Goal: Task Accomplishment & Management: Manage account settings

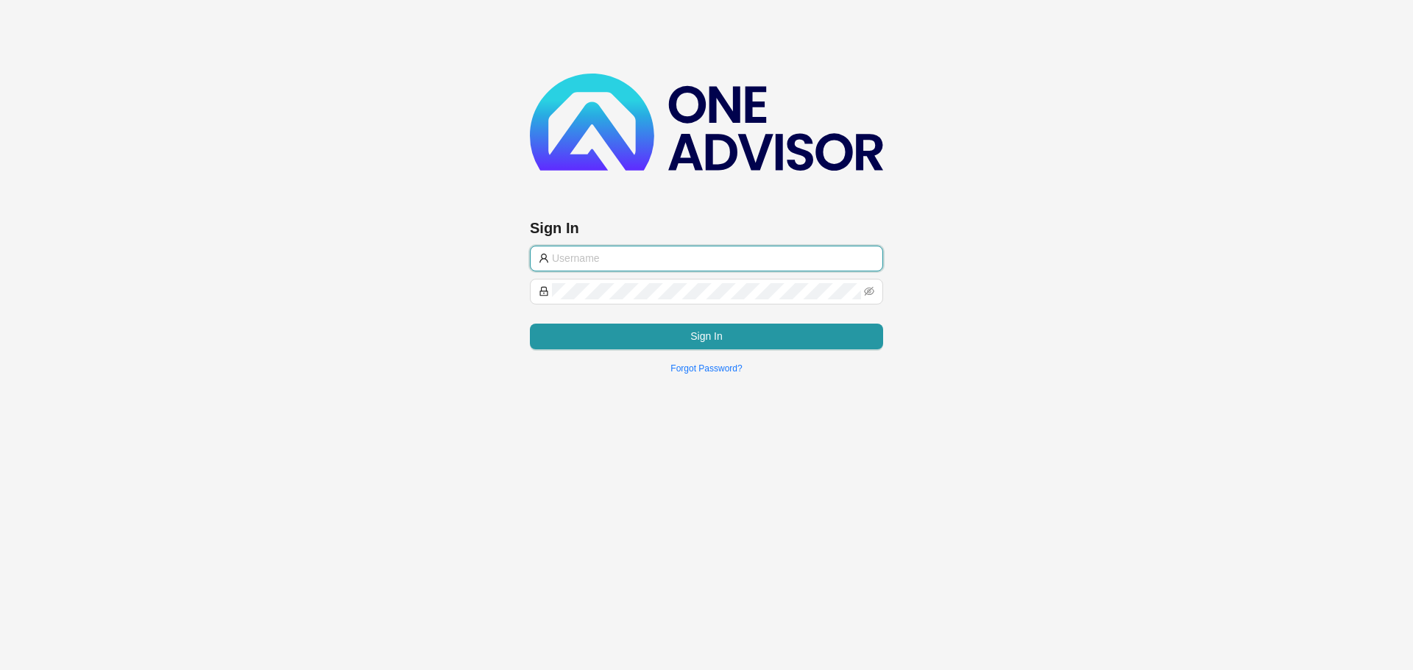
click at [670, 259] on input "text" at bounding box center [713, 258] width 322 height 16
type input "[PERSON_NAME][EMAIL_ADDRESS][DOMAIN_NAME]"
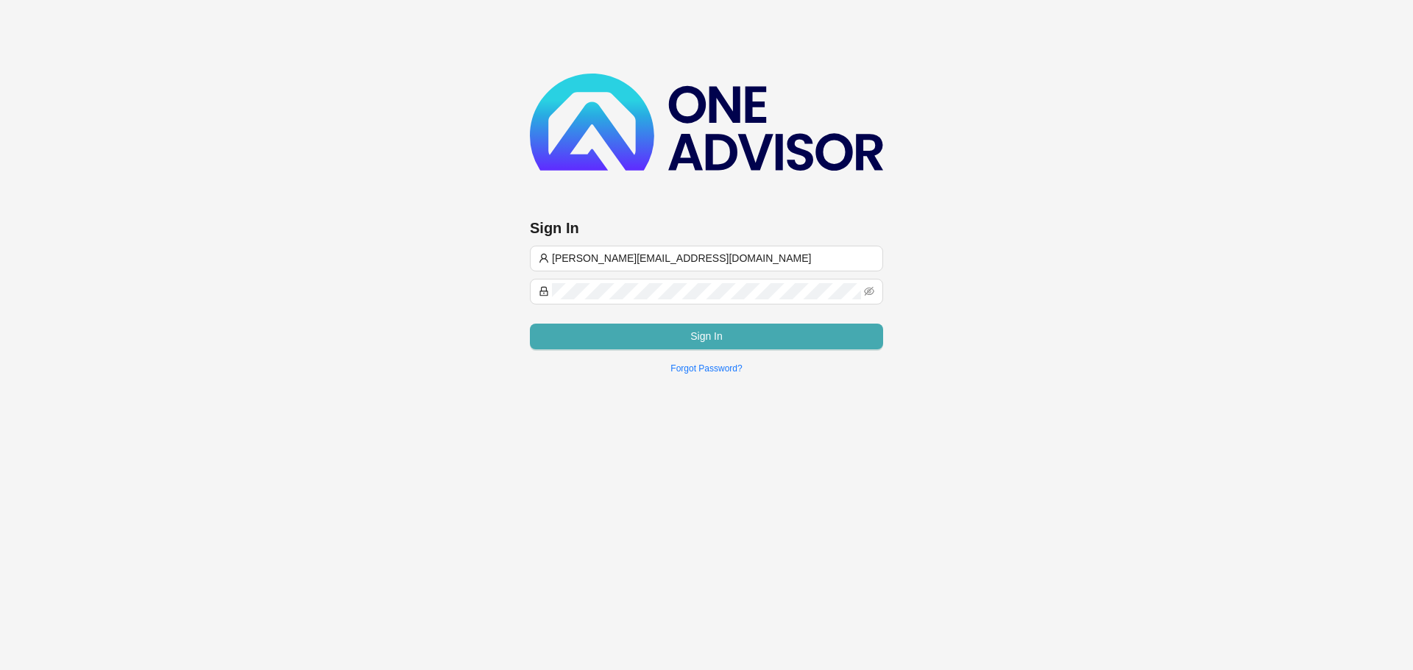
click at [651, 339] on button "Sign In" at bounding box center [706, 337] width 353 height 26
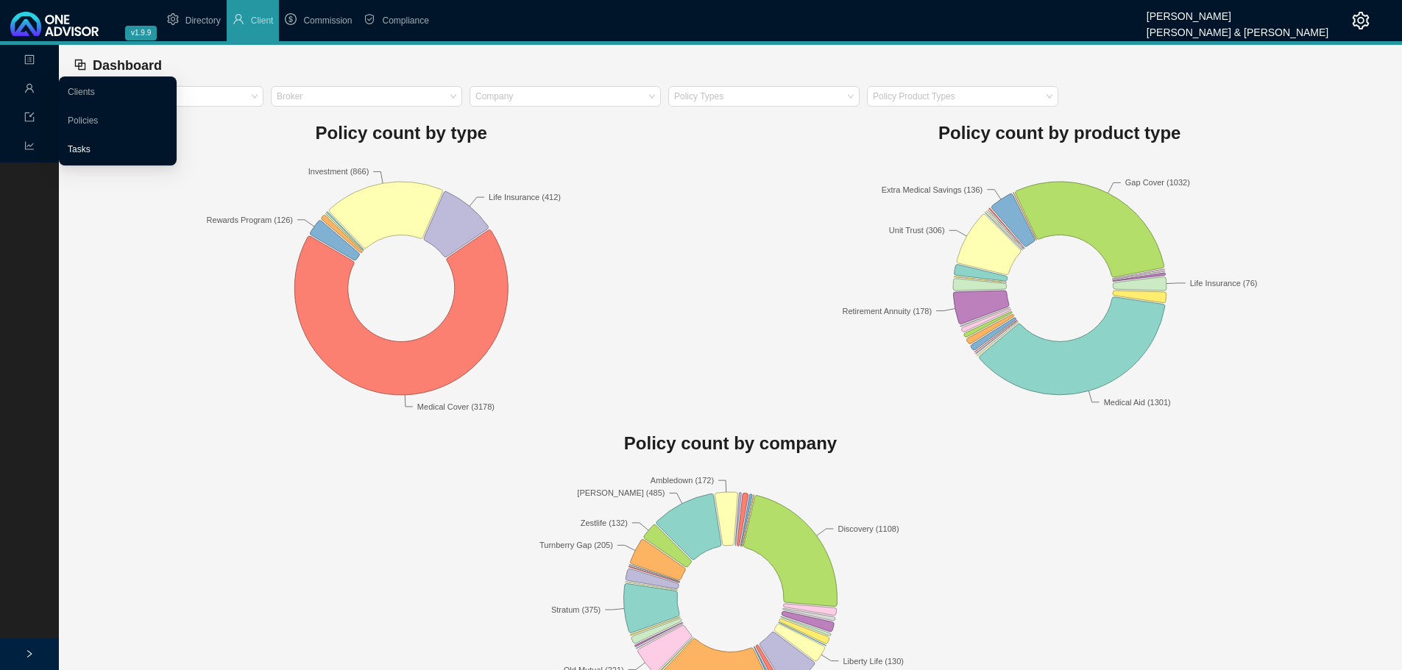
click at [77, 144] on link "Tasks" at bounding box center [79, 149] width 23 height 10
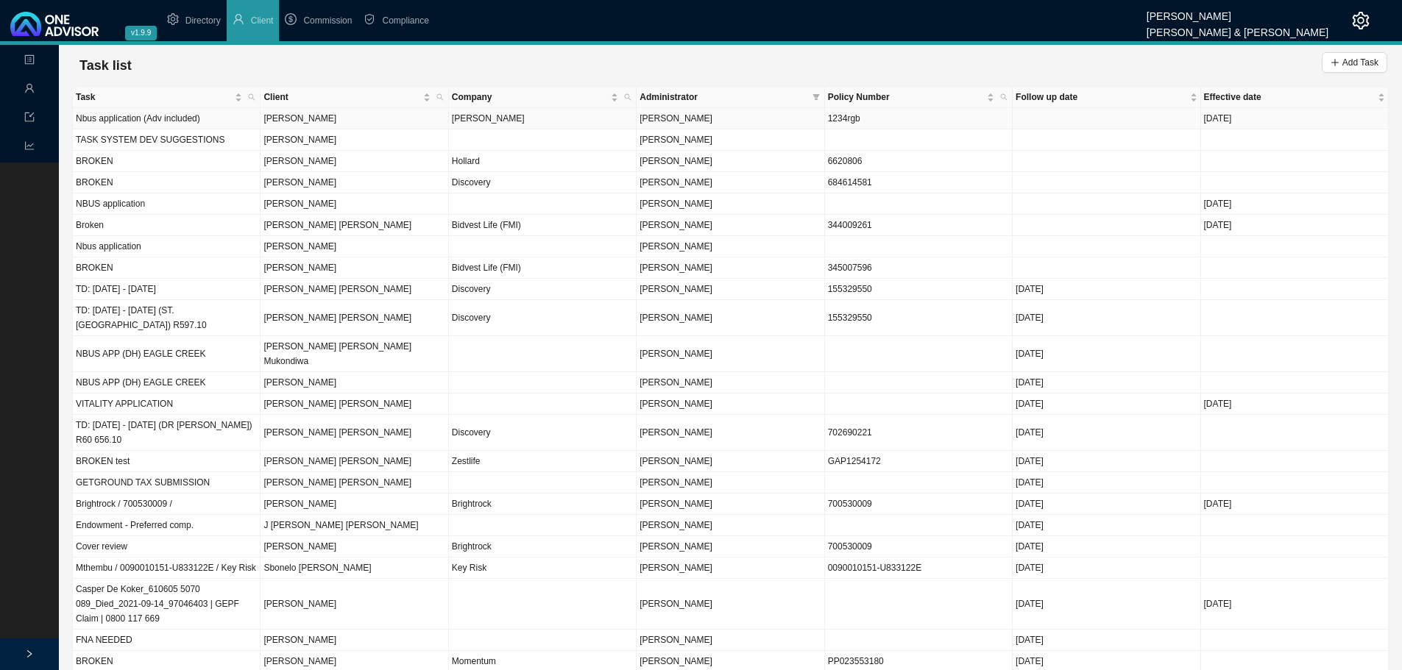
click at [415, 117] on td "[PERSON_NAME]" at bounding box center [355, 118] width 188 height 21
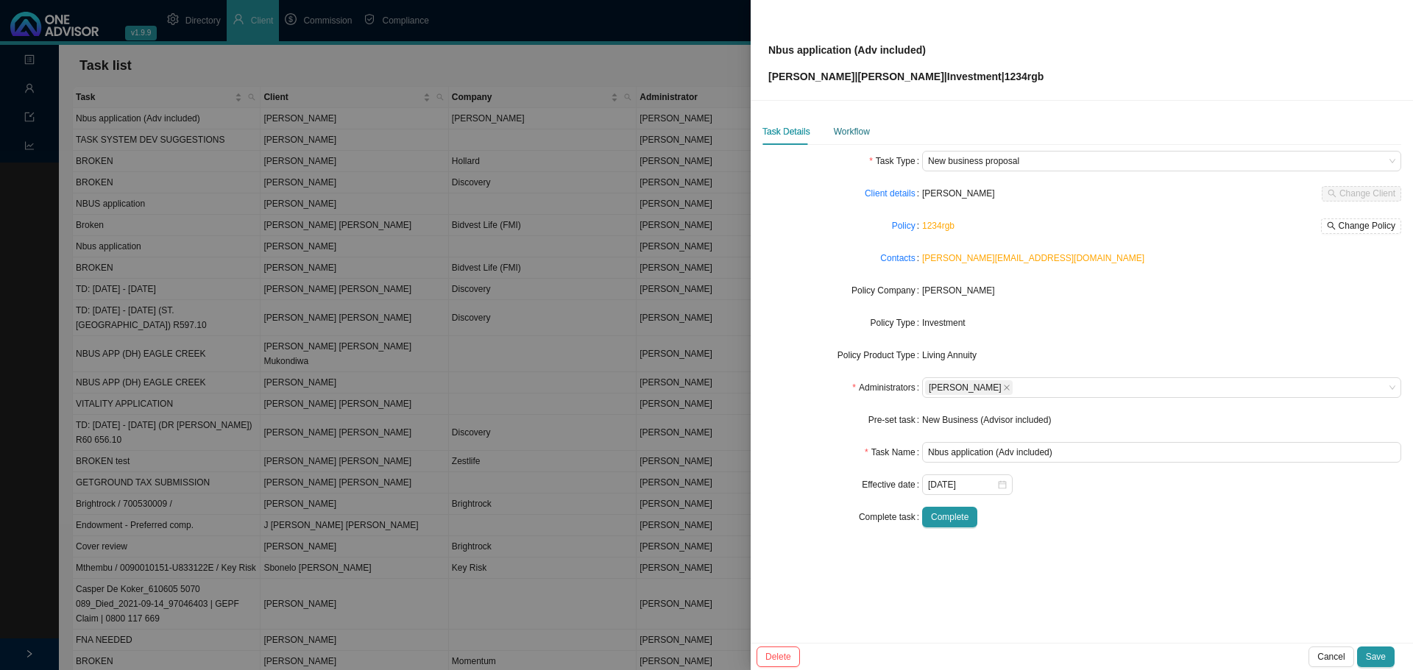
click at [848, 131] on div "Workflow" at bounding box center [852, 131] width 36 height 15
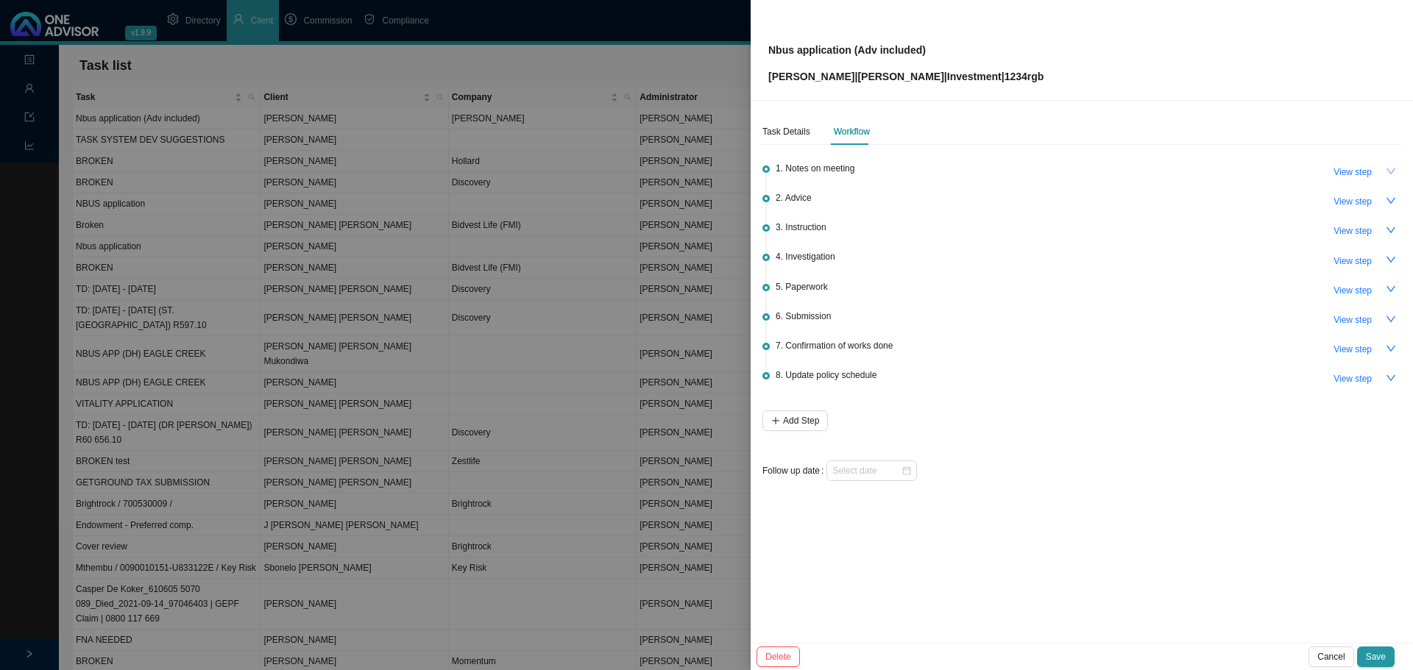
click at [1386, 171] on icon "down" at bounding box center [1391, 171] width 10 height 10
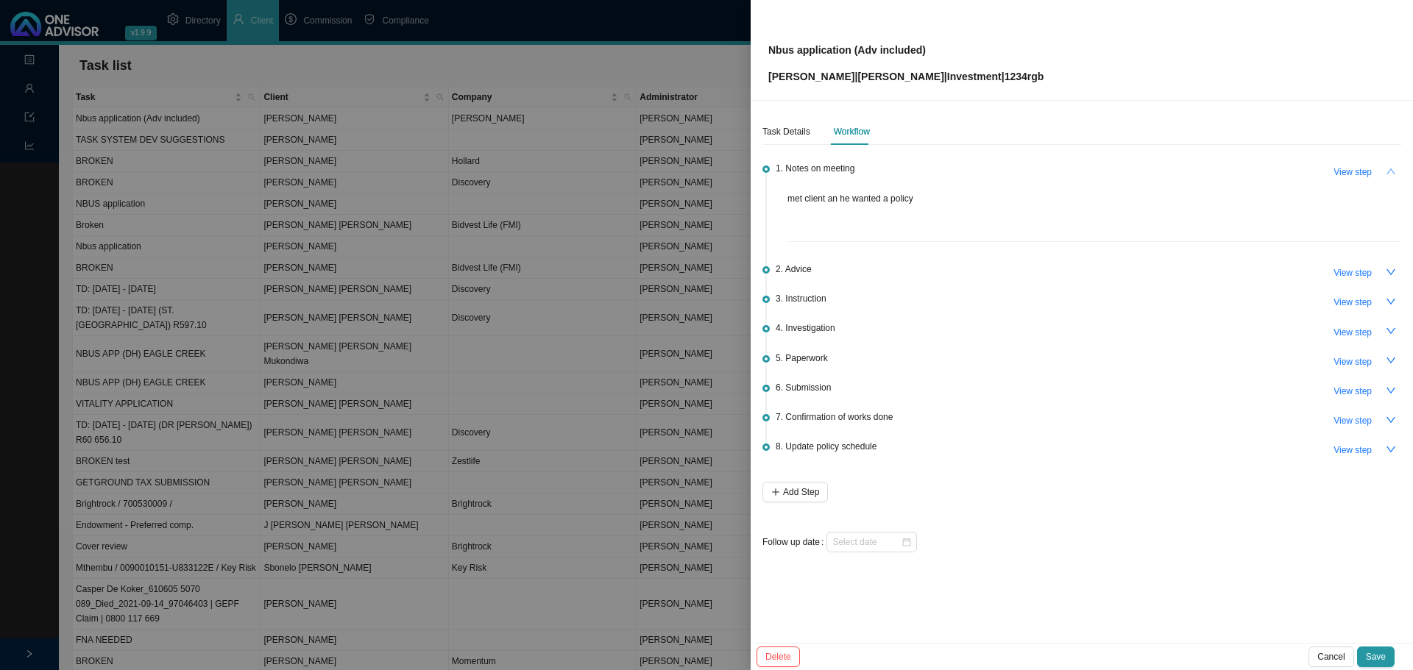
click at [1386, 171] on icon "up" at bounding box center [1391, 171] width 10 height 10
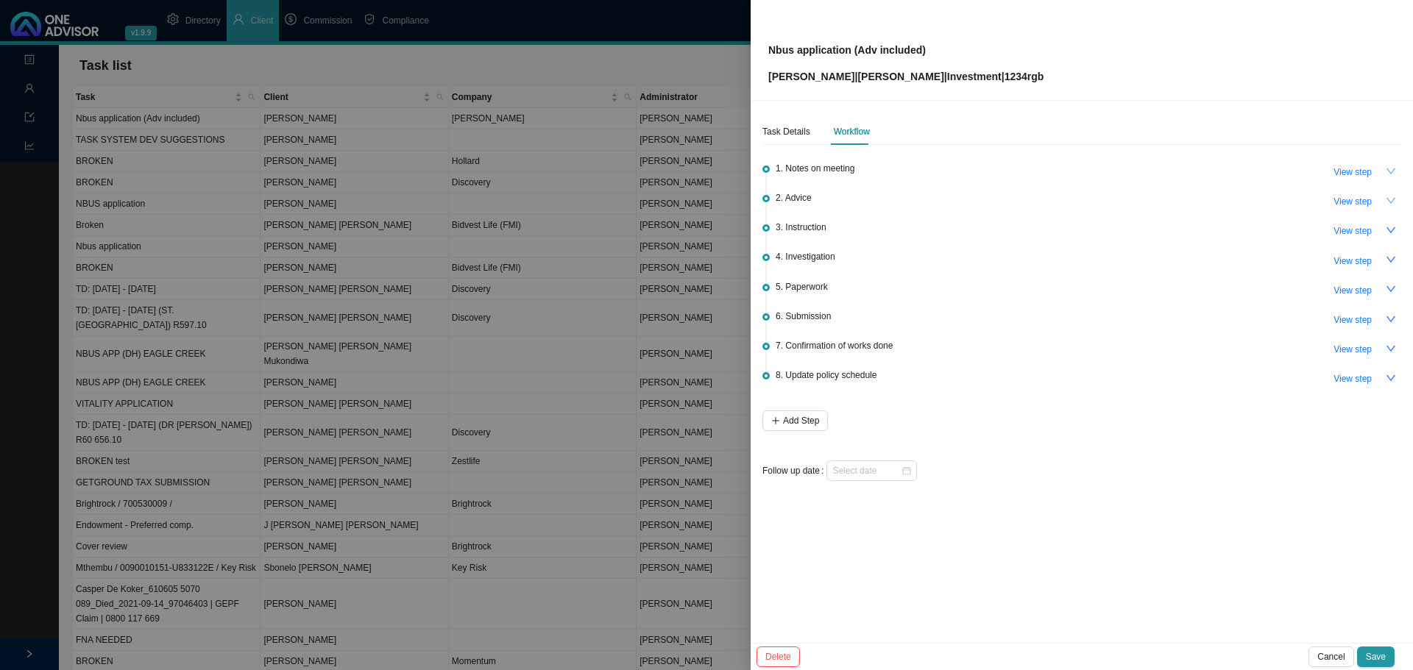
click at [1392, 201] on icon "down" at bounding box center [1391, 201] width 10 height 10
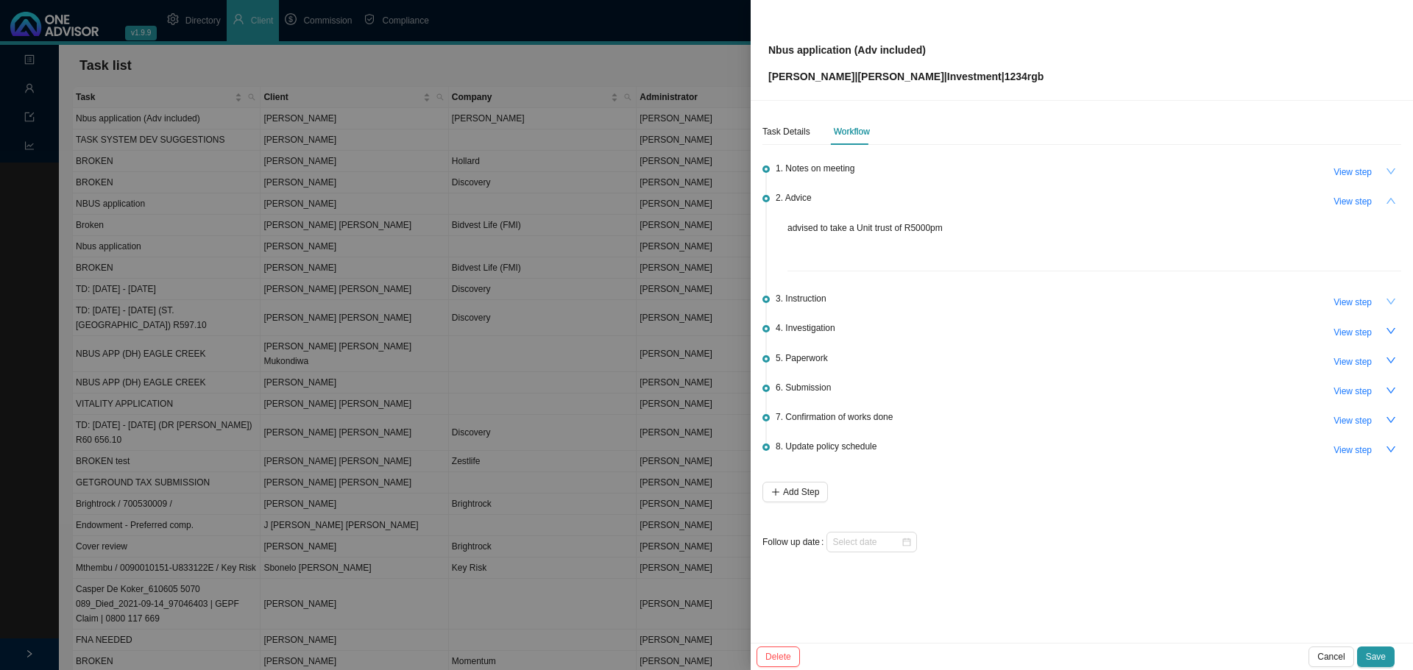
click at [1386, 298] on icon "down" at bounding box center [1391, 302] width 10 height 10
click at [1350, 302] on span "View step" at bounding box center [1352, 302] width 38 height 15
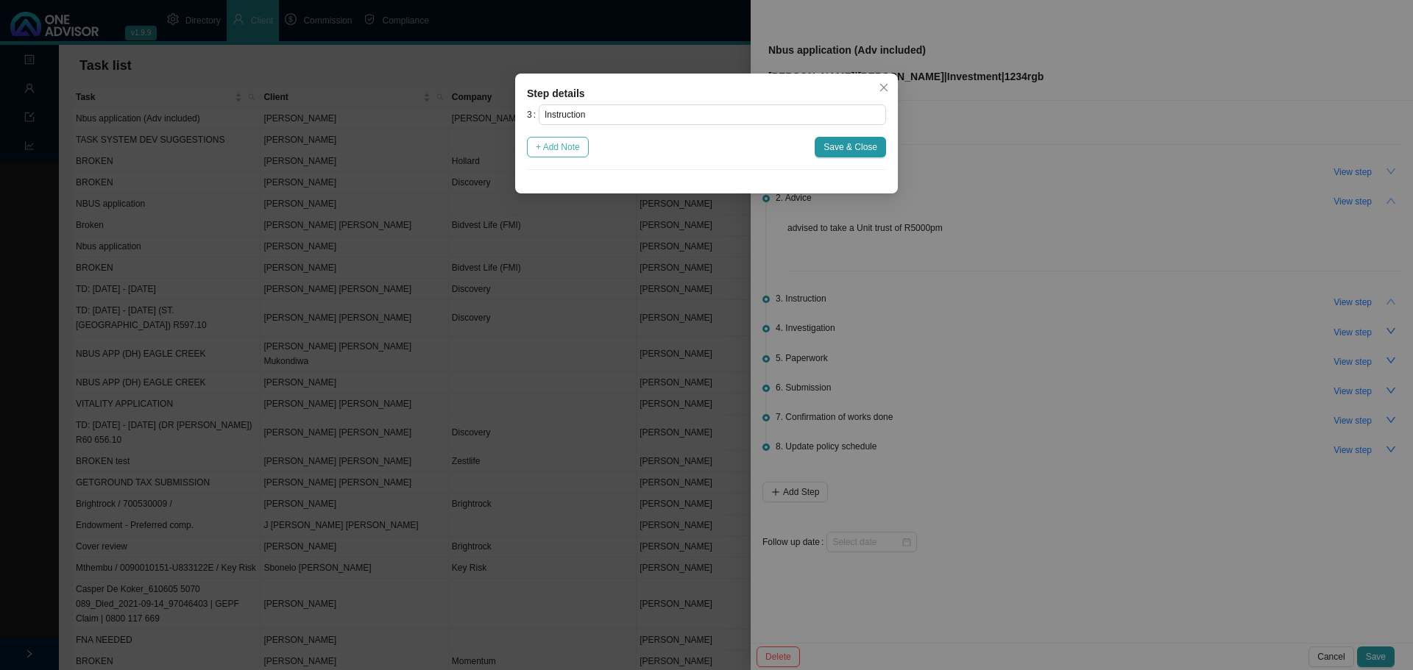
click at [564, 146] on span "+ Add Note" at bounding box center [558, 147] width 44 height 15
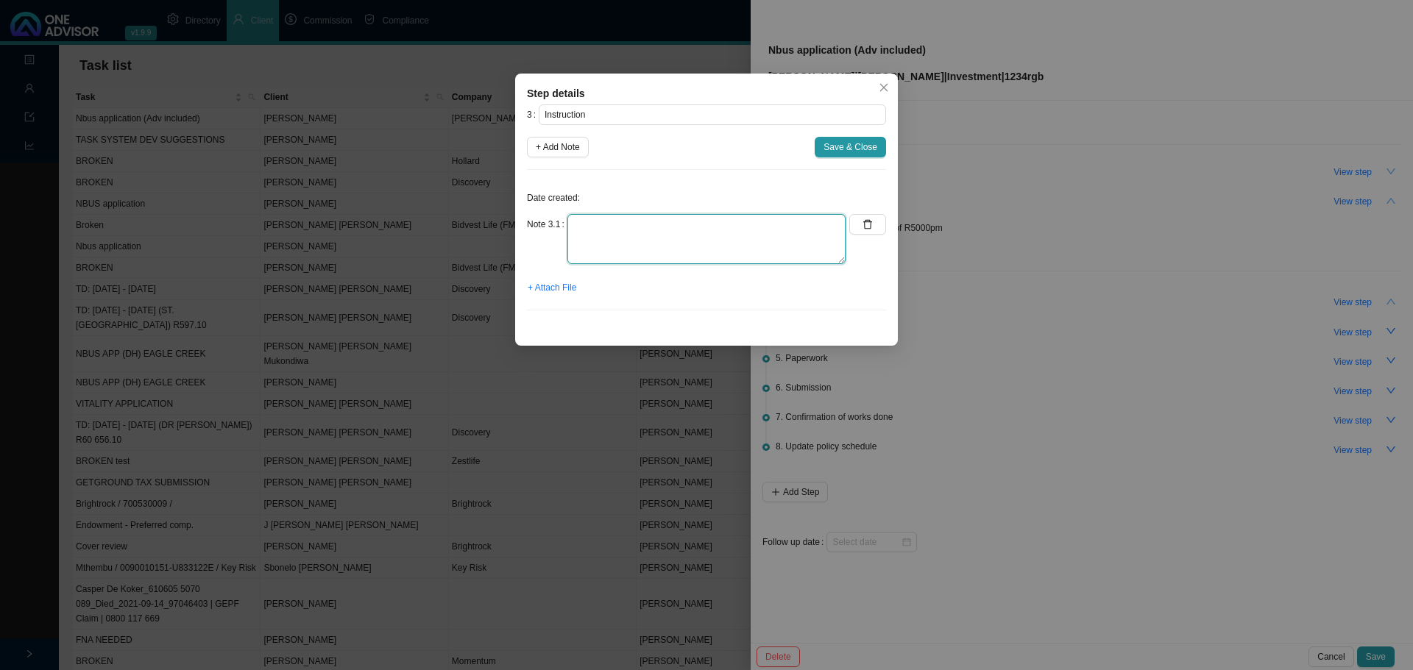
click at [578, 223] on textarea at bounding box center [706, 239] width 278 height 50
type textarea "Client said yes go ahead"
click at [560, 288] on span "+ Attach File" at bounding box center [552, 287] width 49 height 15
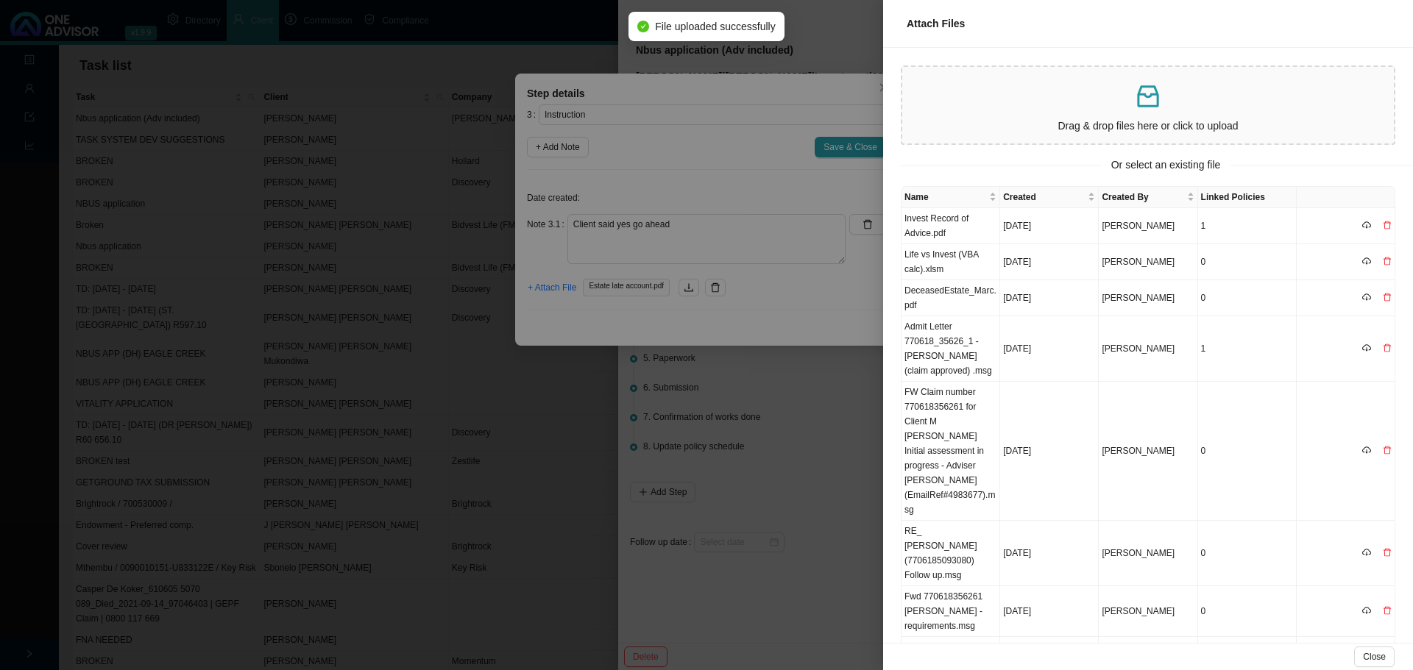
click at [812, 302] on div at bounding box center [706, 335] width 1413 height 670
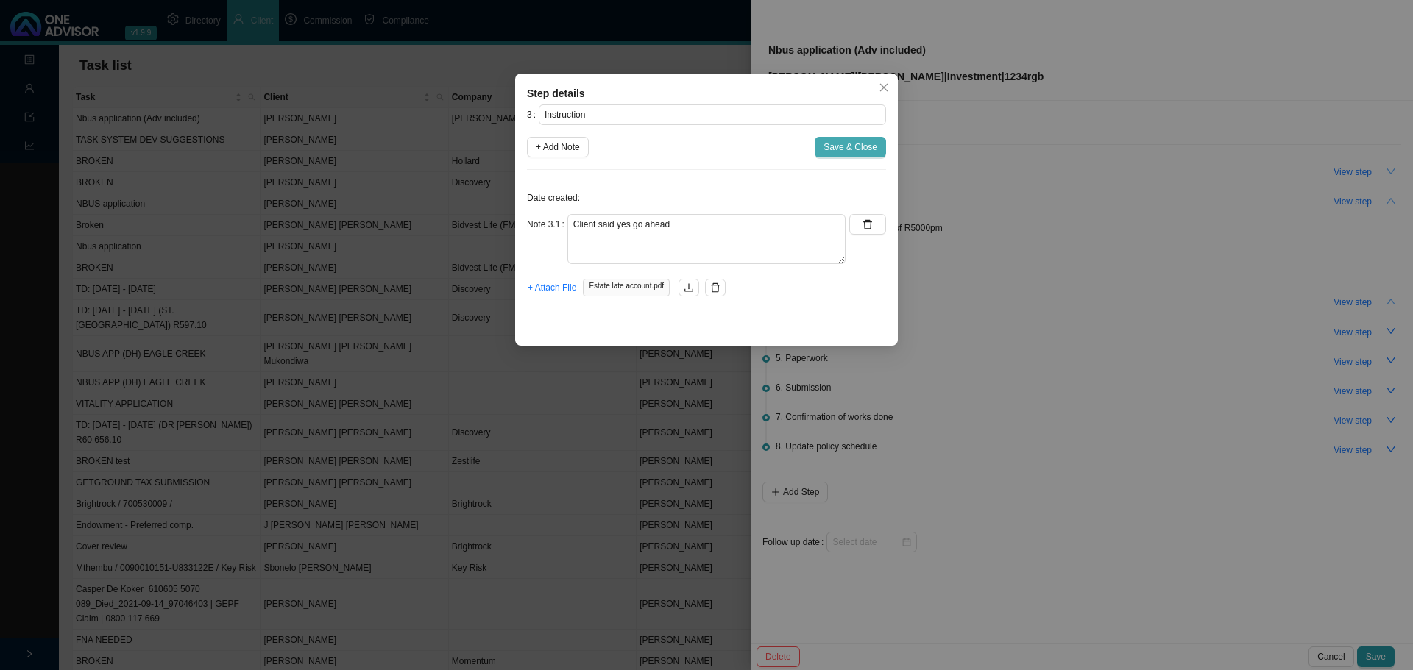
click at [851, 142] on span "Save & Close" at bounding box center [850, 147] width 54 height 15
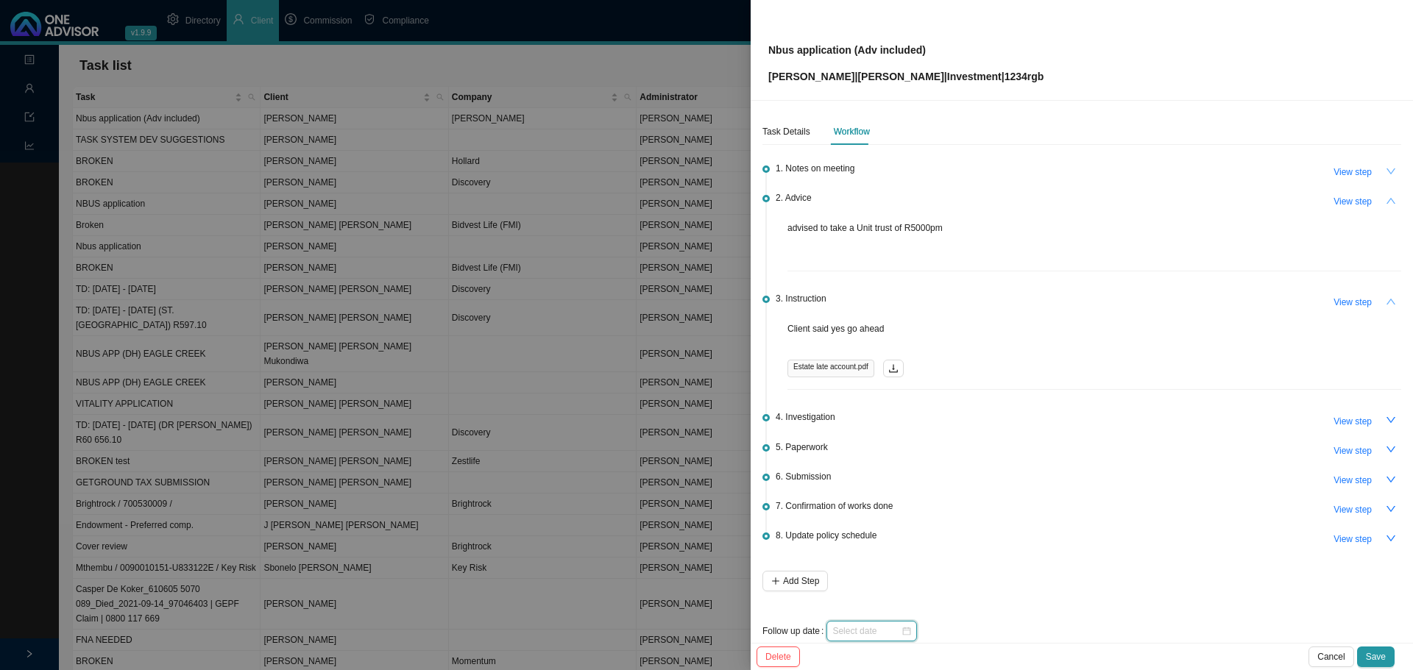
click at [853, 630] on input at bounding box center [866, 631] width 68 height 15
type input "2025-09-12"
type input "2025-09-15"
click at [866, 498] on div "15" at bounding box center [868, 499] width 15 height 15
click at [1376, 656] on span "Save" at bounding box center [1376, 657] width 20 height 15
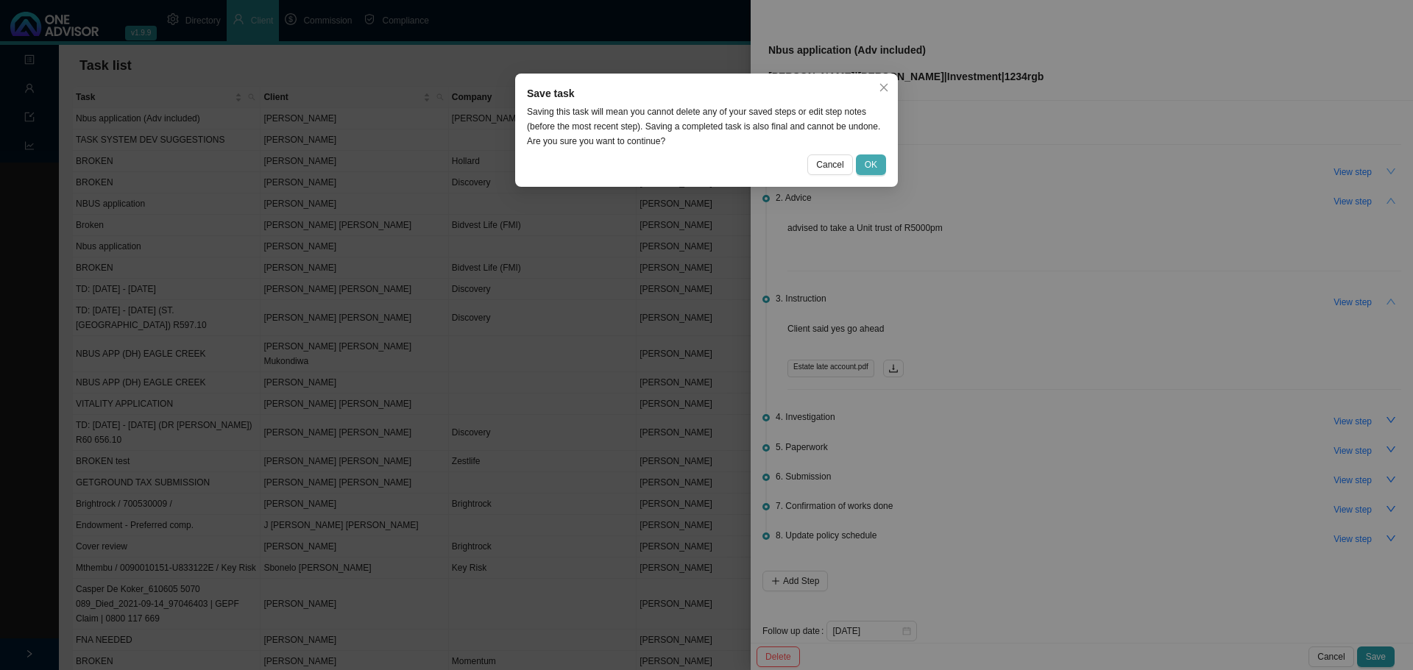
click at [879, 164] on button "OK" at bounding box center [871, 165] width 30 height 21
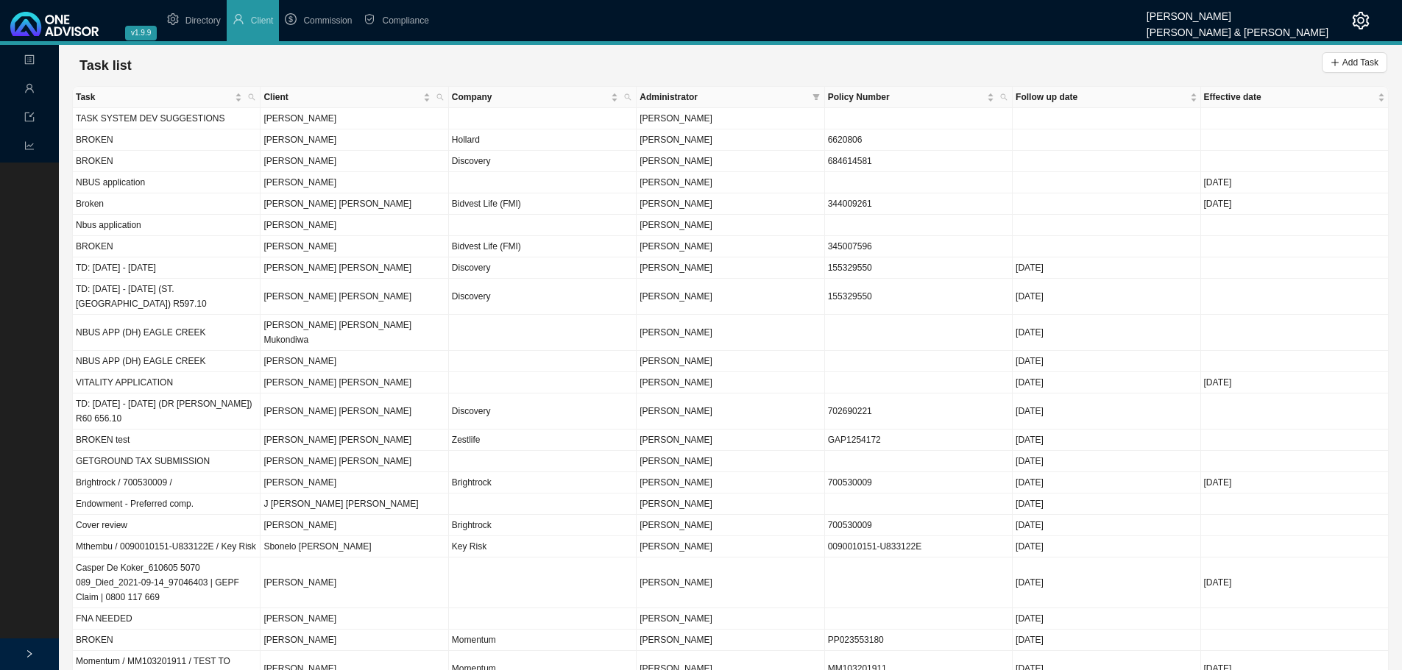
click at [765, 94] on span "Administrator" at bounding box center [723, 97] width 166 height 15
click at [655, 93] on span "Administrator" at bounding box center [723, 97] width 166 height 15
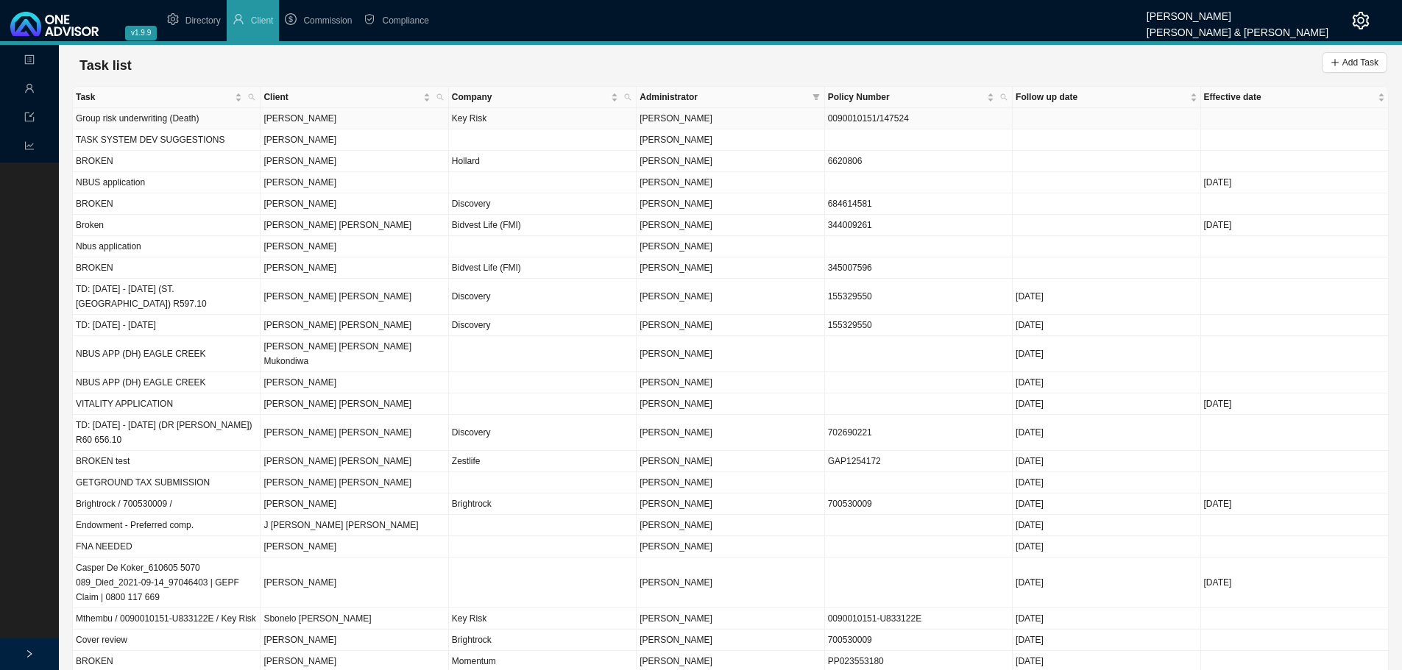
click at [585, 122] on td "Key Risk" at bounding box center [543, 118] width 188 height 21
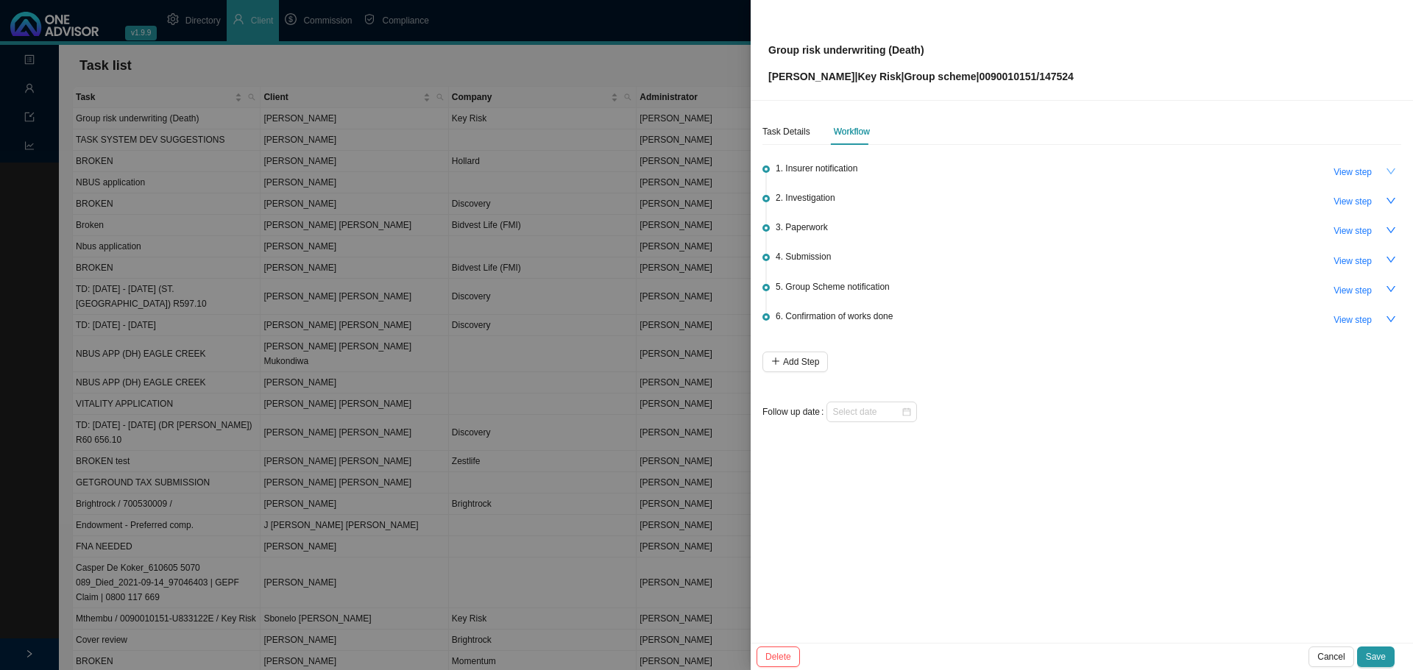
click at [1389, 170] on icon "down" at bounding box center [1391, 171] width 10 height 10
click at [1391, 171] on icon "up" at bounding box center [1391, 171] width 10 height 10
click at [356, 135] on div at bounding box center [706, 335] width 1413 height 670
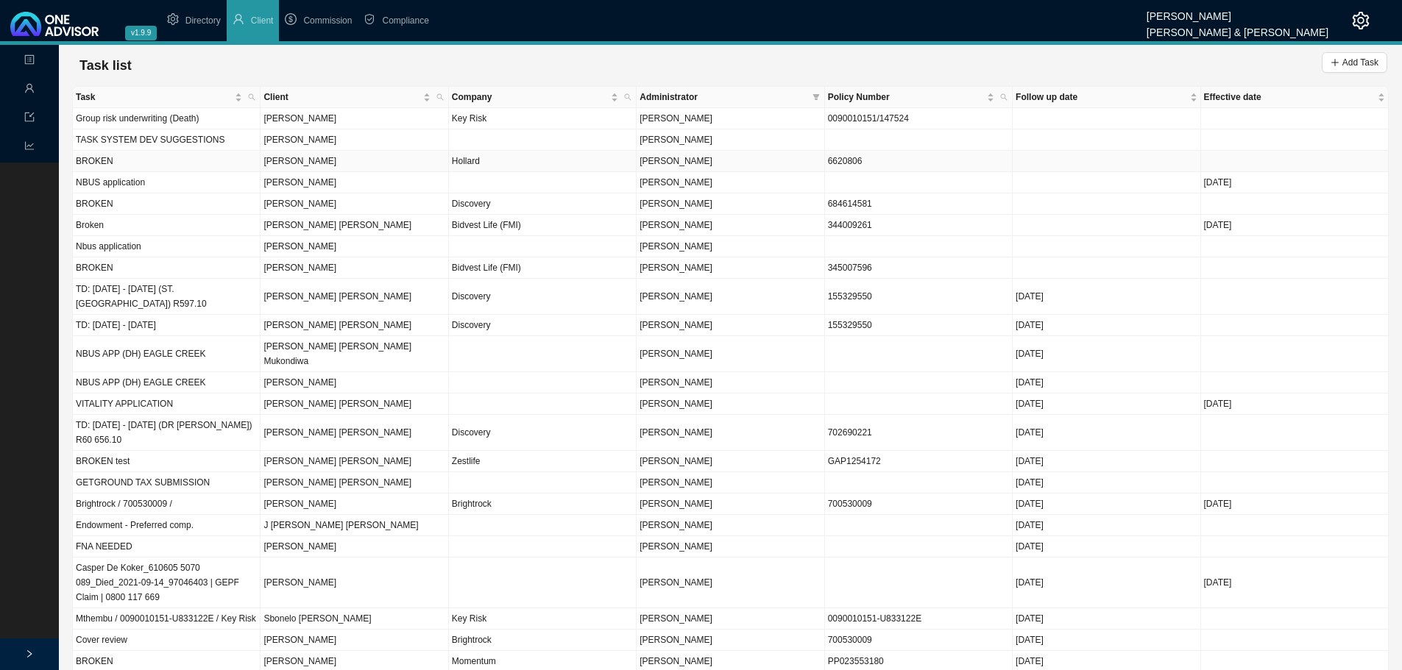
click at [187, 157] on td "BROKEN" at bounding box center [167, 161] width 188 height 21
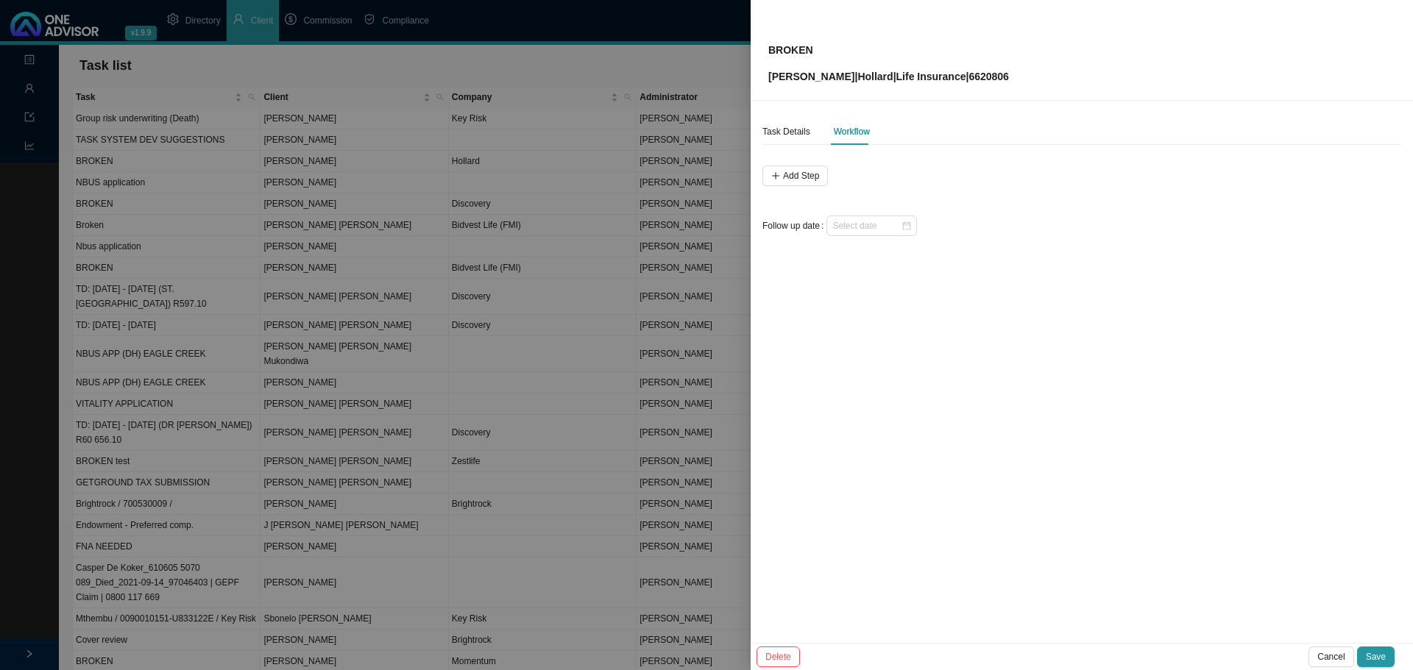
click at [860, 131] on div "Workflow" at bounding box center [852, 131] width 36 height 15
click at [793, 134] on div "Task Details" at bounding box center [786, 131] width 48 height 15
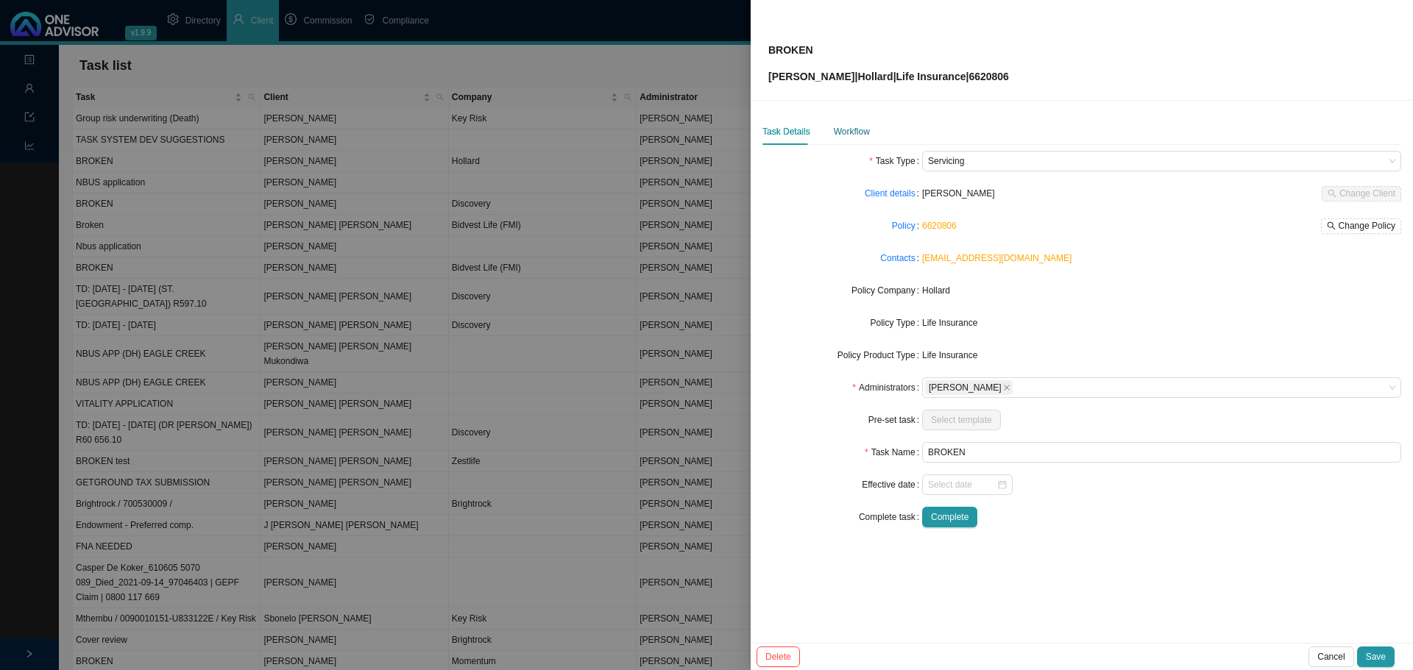
click at [851, 134] on div "Workflow" at bounding box center [852, 131] width 36 height 15
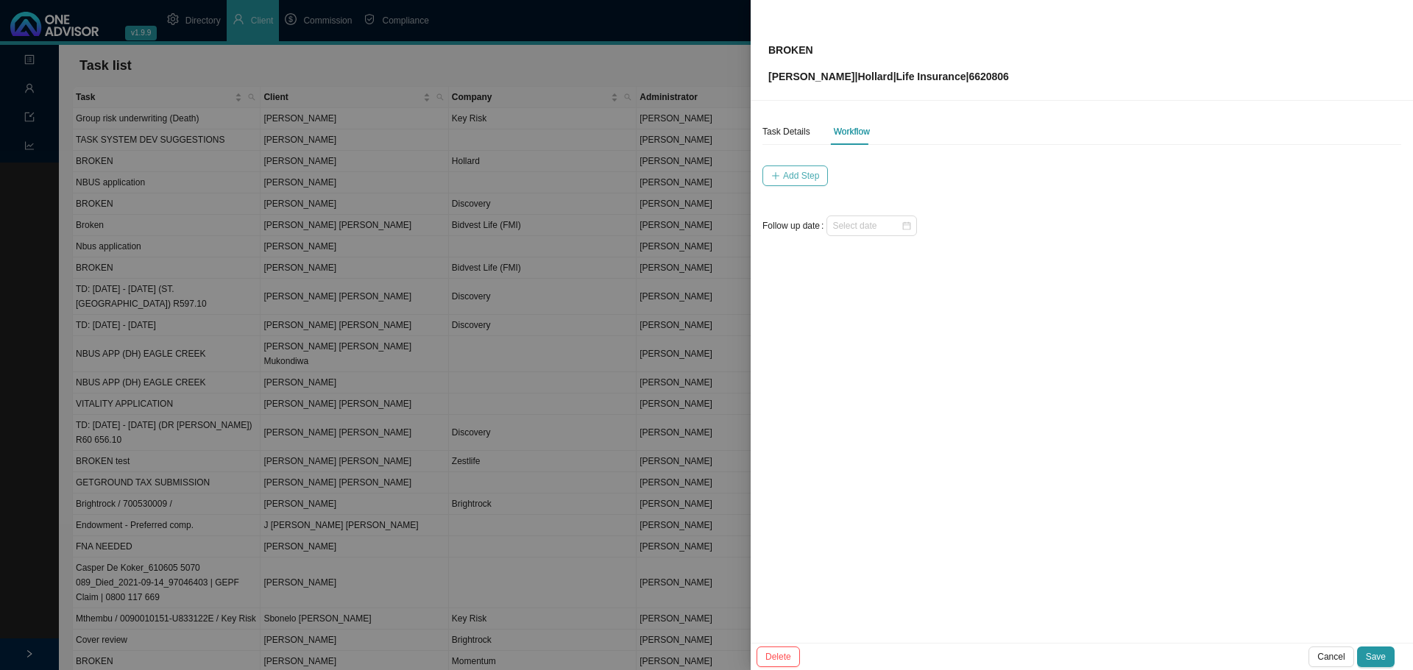
click at [796, 174] on span "Add Step" at bounding box center [801, 176] width 36 height 15
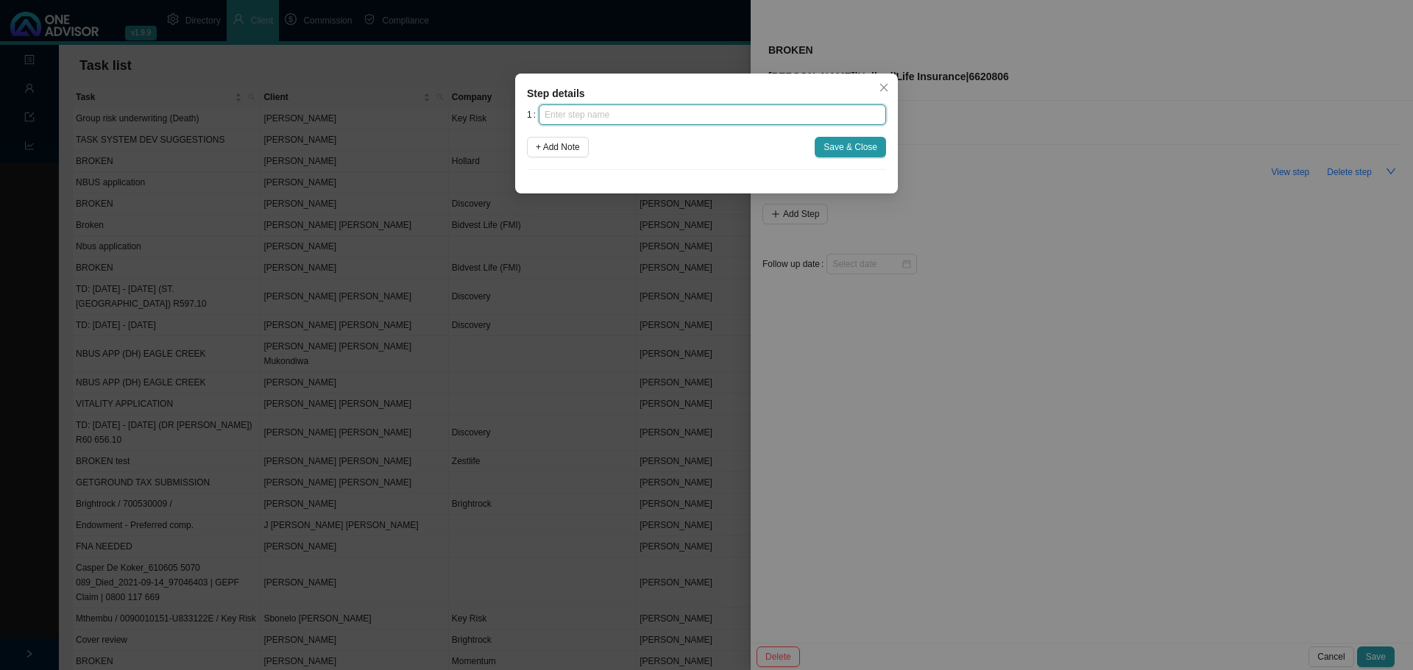
click at [626, 121] on input "text" at bounding box center [712, 114] width 347 height 21
type input "Step One"
click at [565, 144] on span "+ Add Note" at bounding box center [558, 147] width 44 height 15
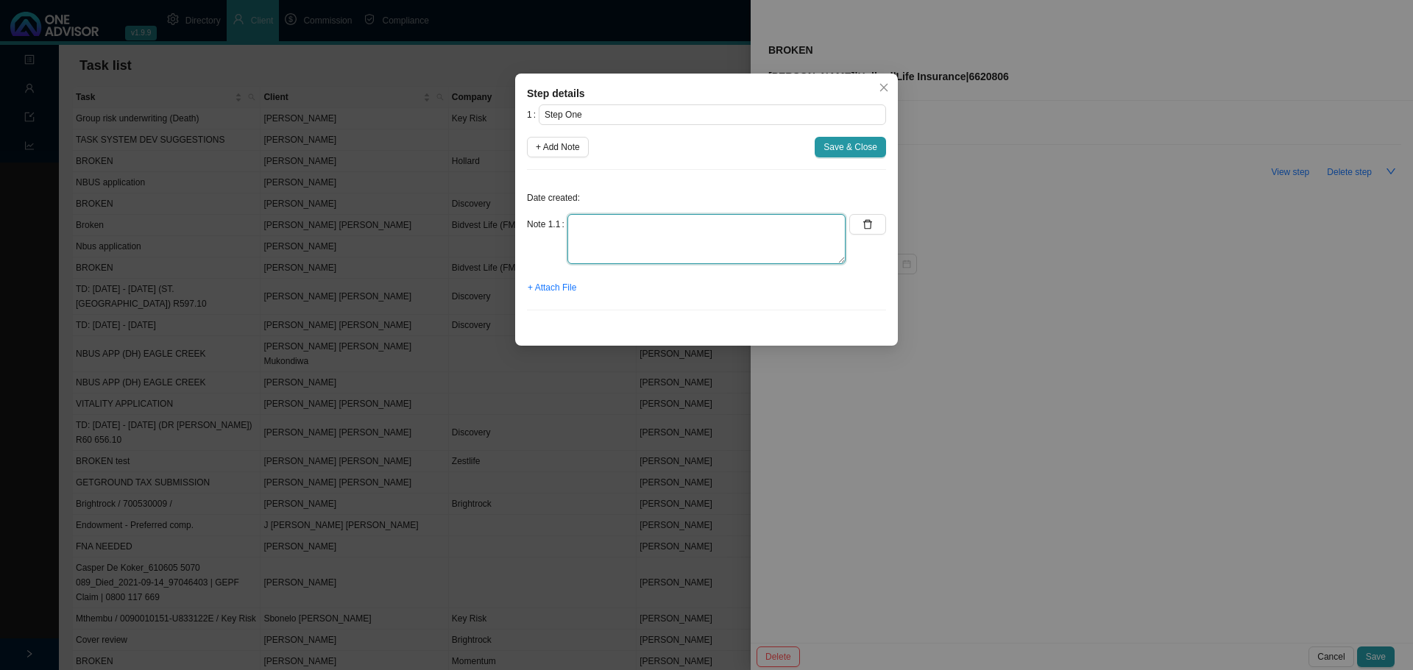
click at [600, 233] on textarea at bounding box center [706, 239] width 278 height 50
type textarea "Note on broken task"
click at [857, 154] on span "Save & Close" at bounding box center [850, 147] width 54 height 15
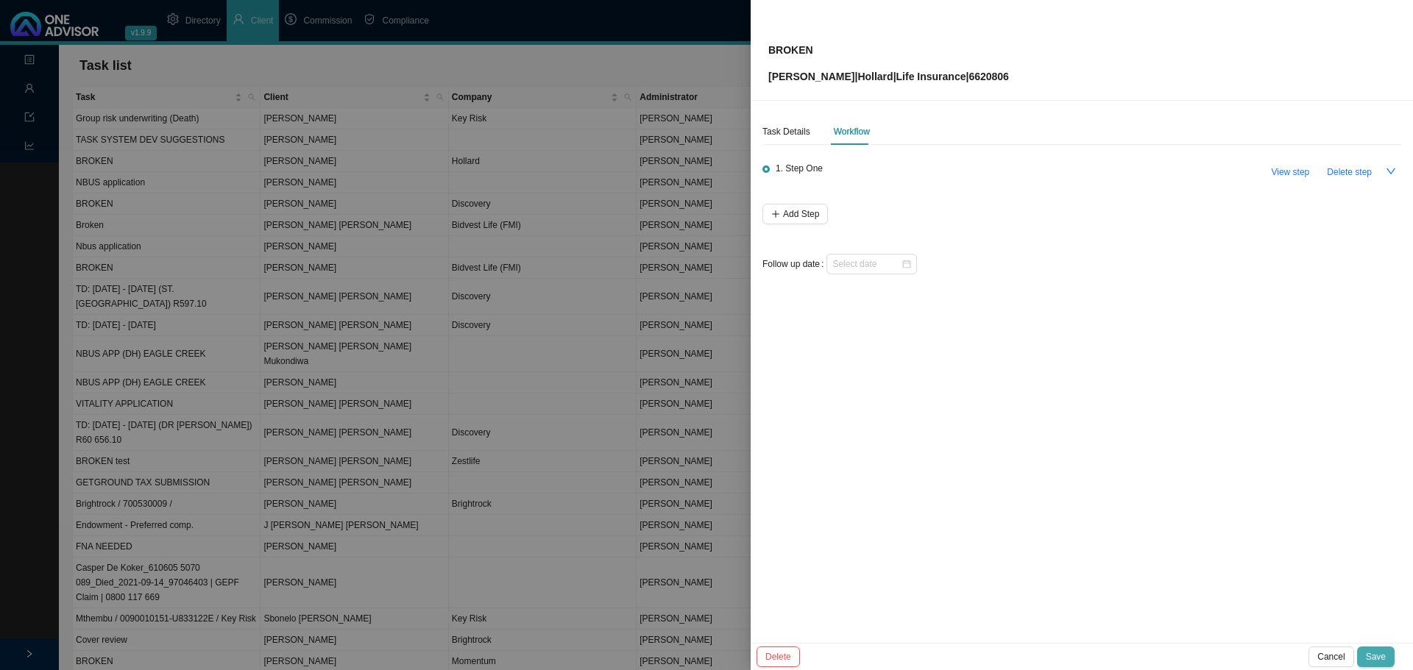
click at [1378, 653] on span "Save" at bounding box center [1376, 657] width 20 height 15
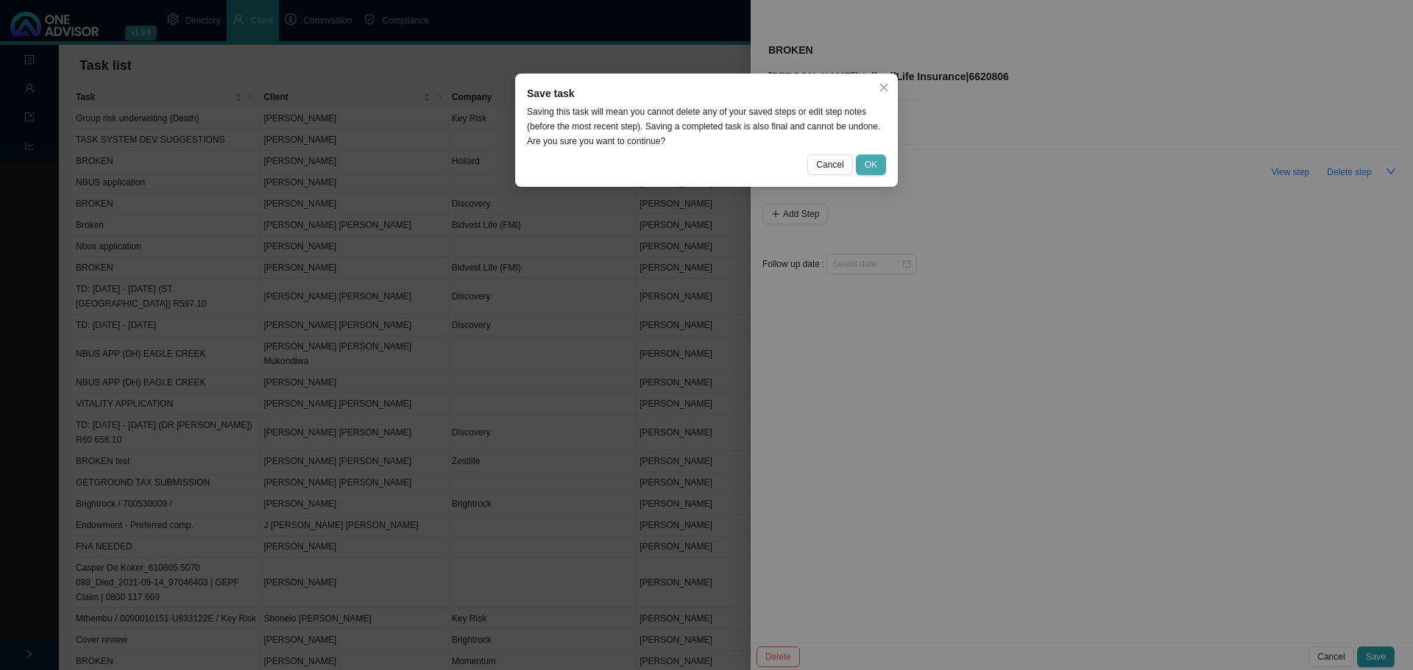
click at [878, 167] on button "OK" at bounding box center [871, 165] width 30 height 21
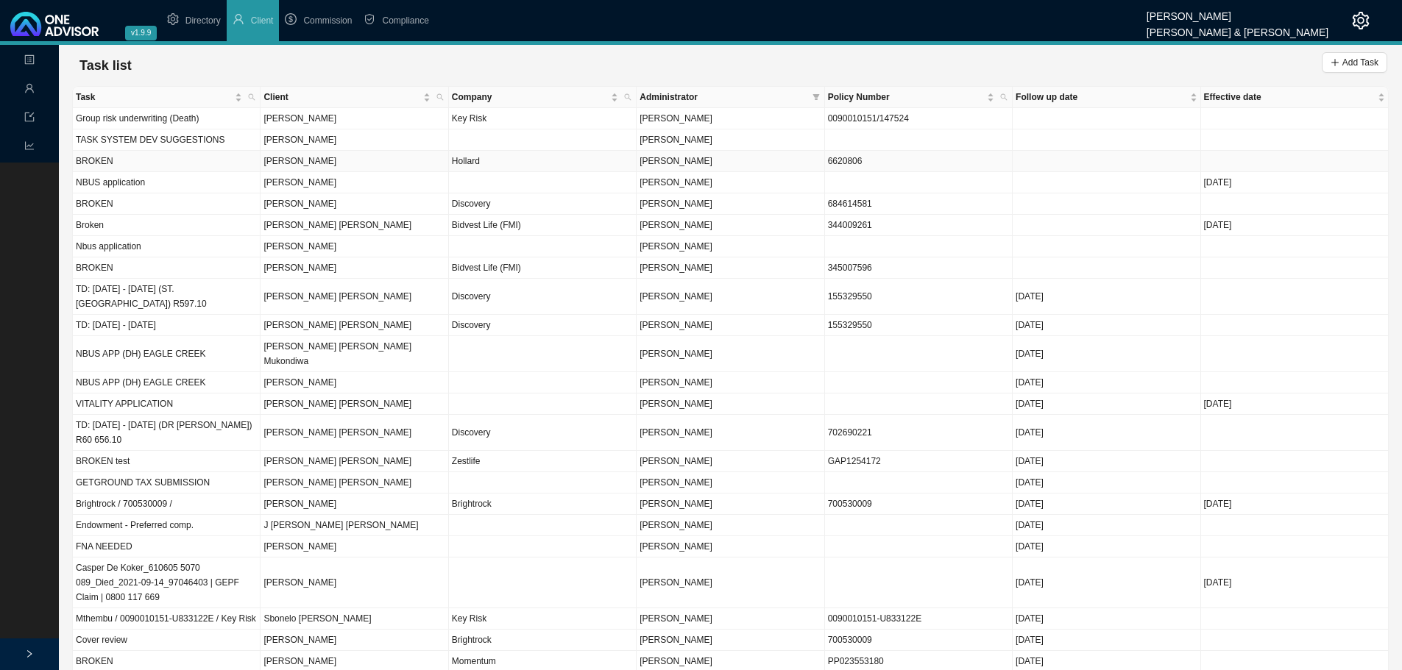
click at [525, 158] on td "Hollard" at bounding box center [543, 161] width 188 height 21
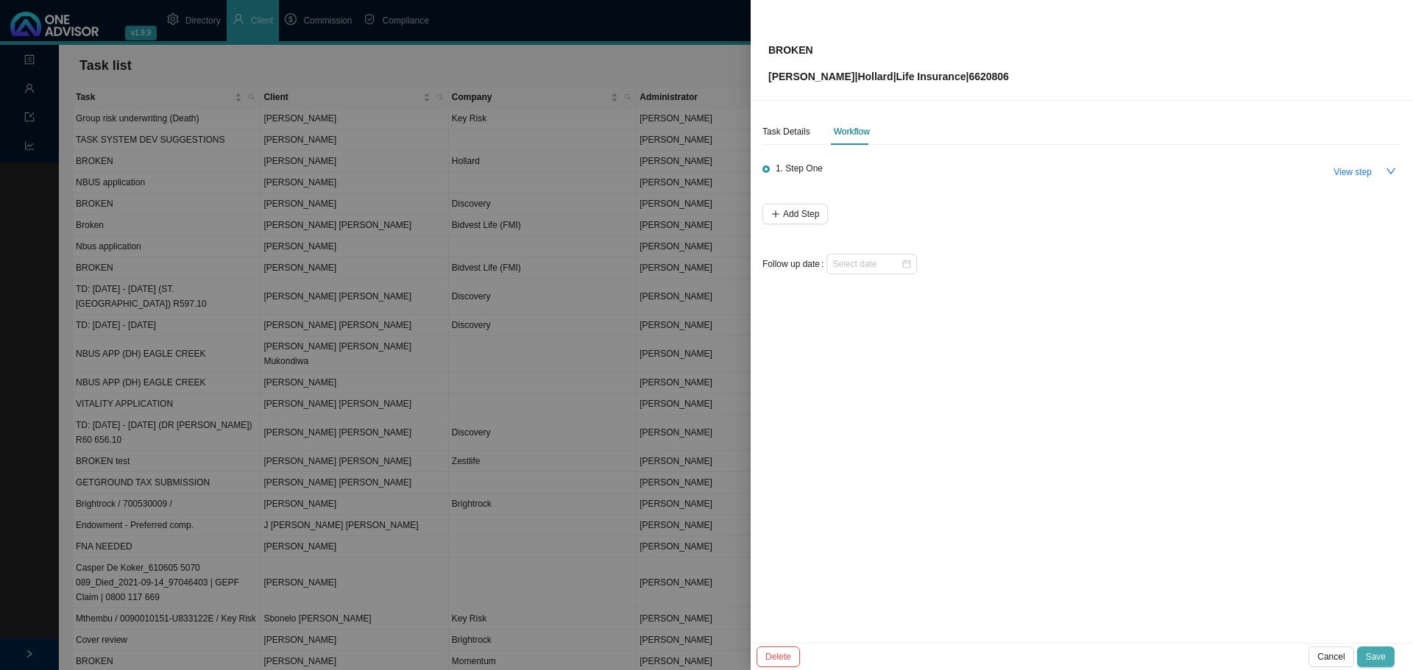
click at [1371, 656] on span "Save" at bounding box center [1376, 657] width 20 height 15
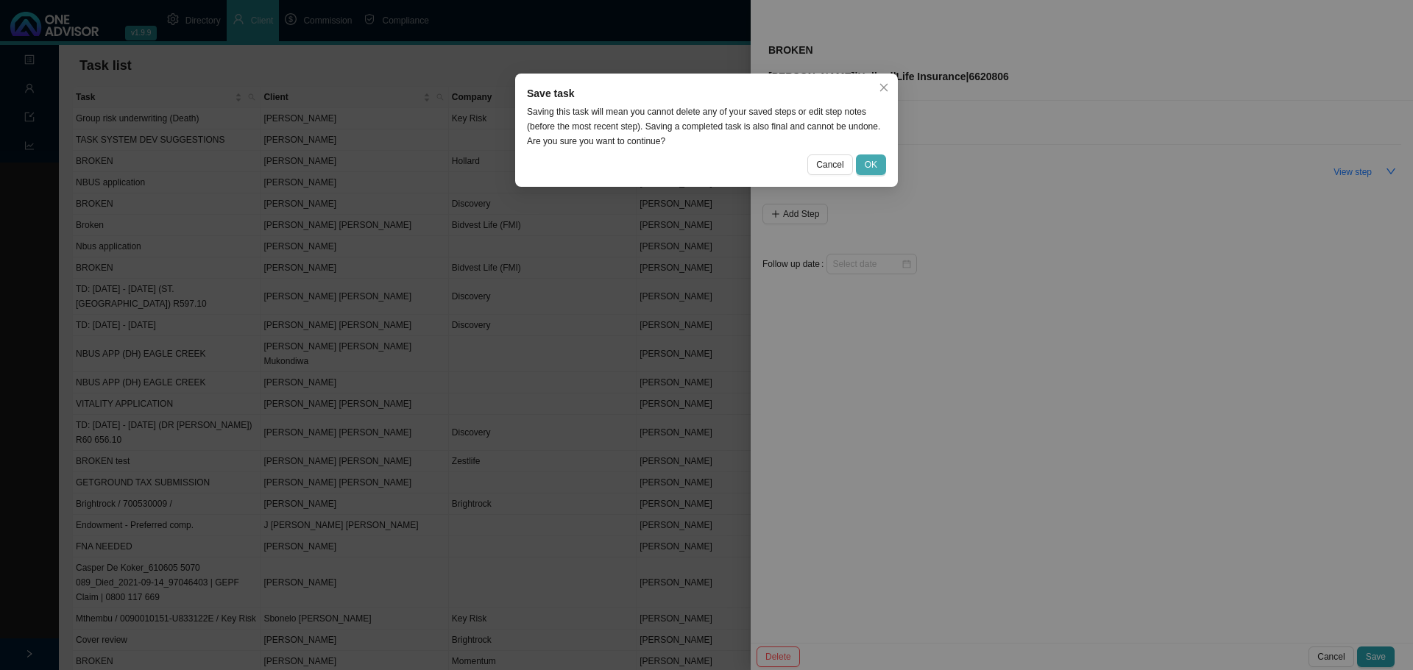
click at [871, 165] on span "OK" at bounding box center [871, 164] width 13 height 15
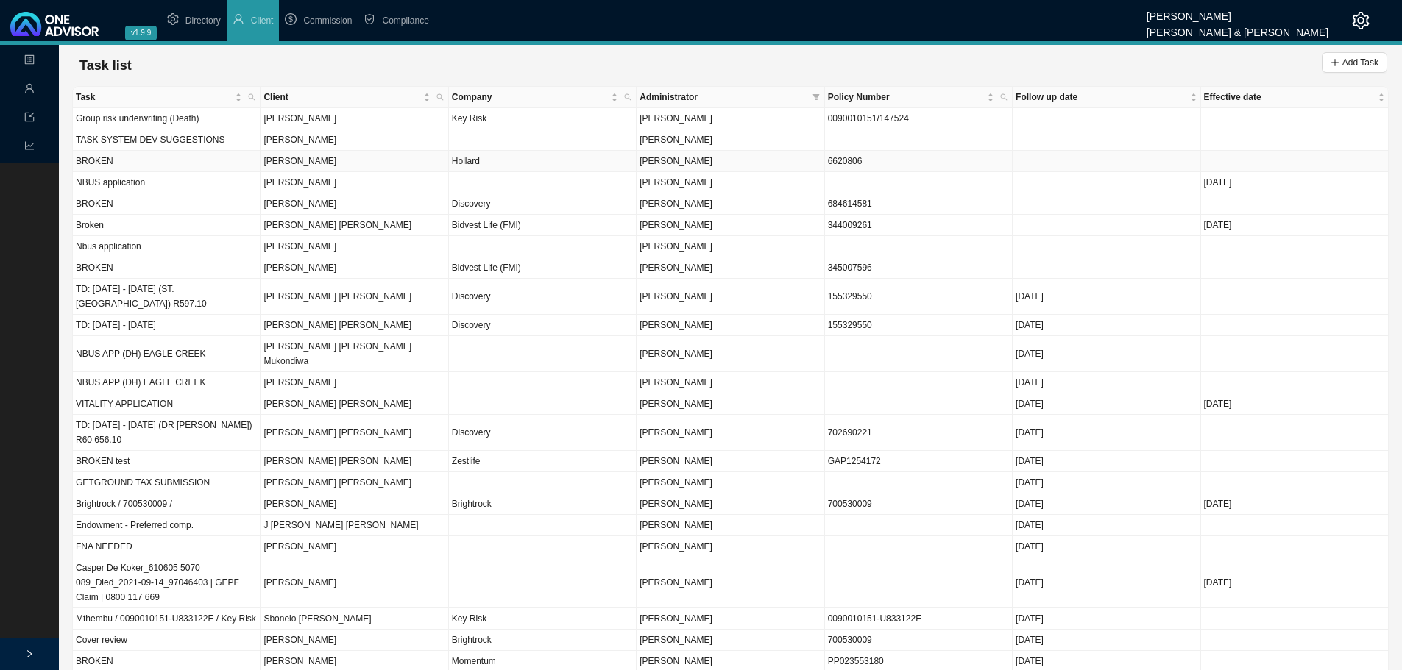
click at [359, 163] on td "[PERSON_NAME]" at bounding box center [355, 161] width 188 height 21
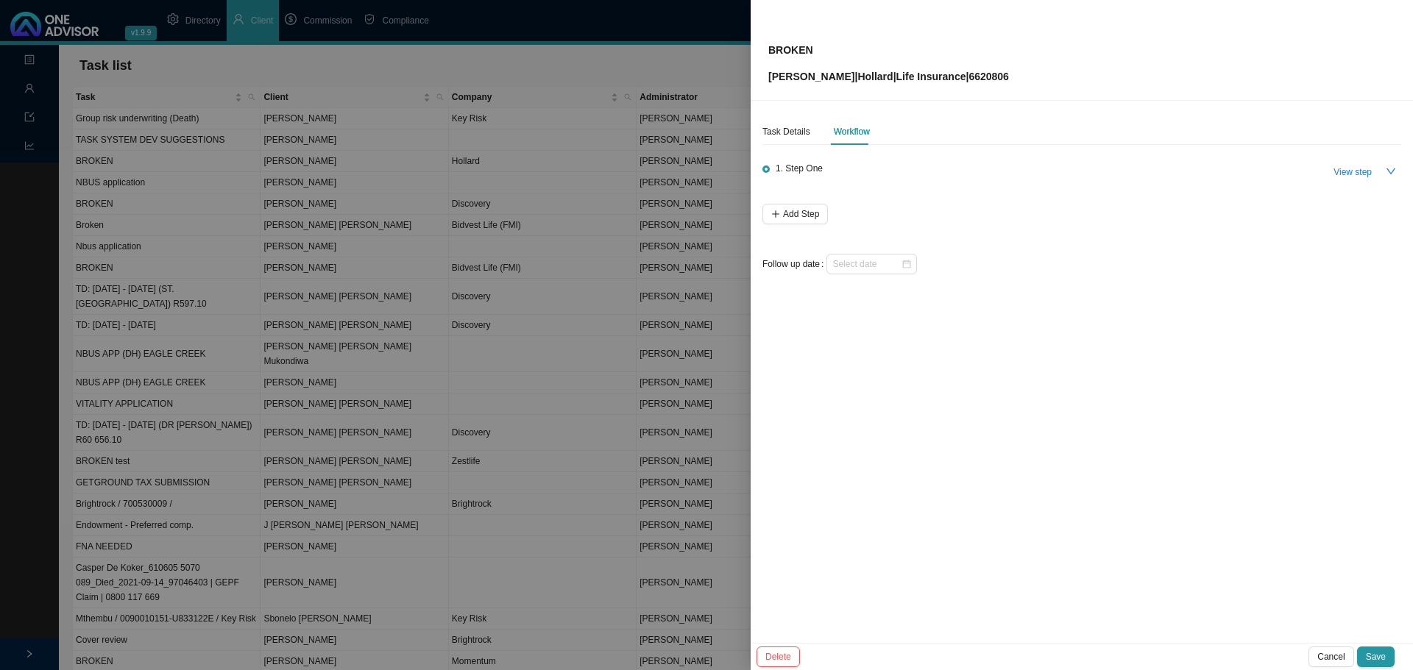
click at [799, 166] on span "1. Step One" at bounding box center [799, 168] width 47 height 15
click at [1360, 171] on span "View step" at bounding box center [1352, 172] width 38 height 15
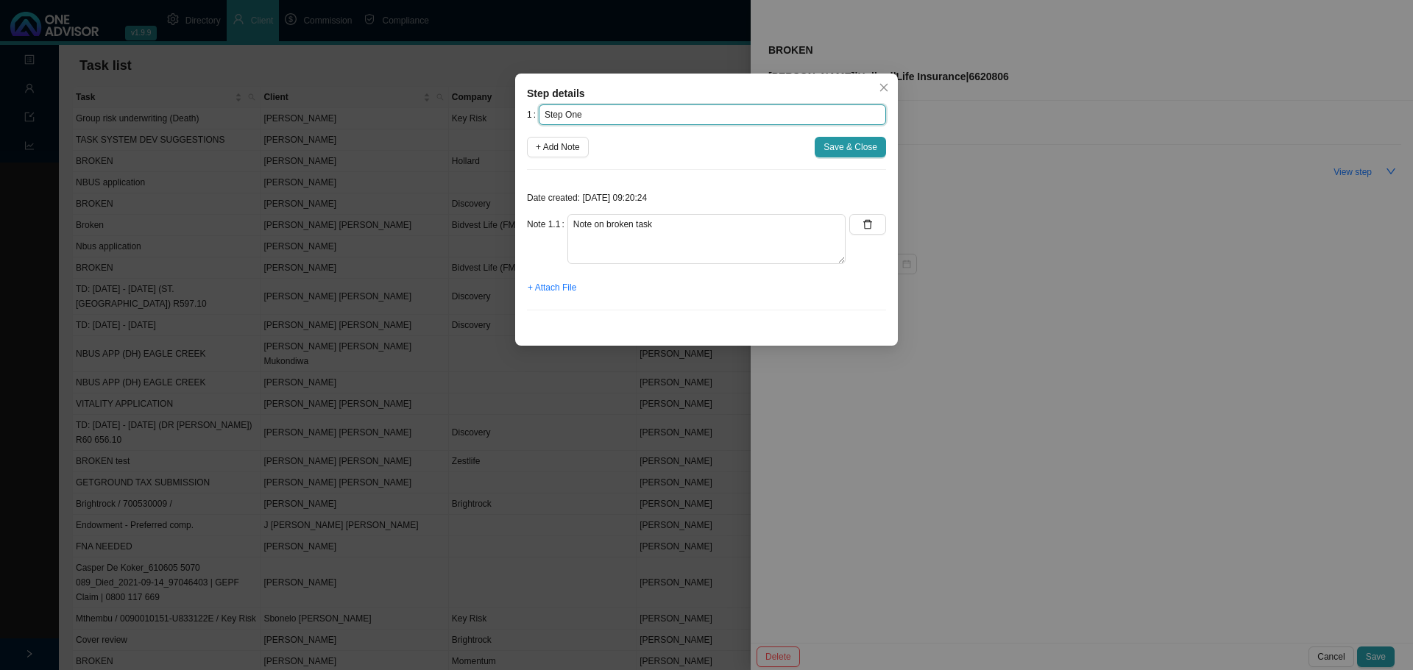
click at [545, 115] on input "Step One" at bounding box center [712, 114] width 347 height 21
type input "Test - Step One"
click at [573, 224] on textarea "Note on broken task" at bounding box center [706, 239] width 278 height 50
type textarea "Test Note on broken task"
click at [837, 147] on span "Save & Close" at bounding box center [850, 147] width 54 height 15
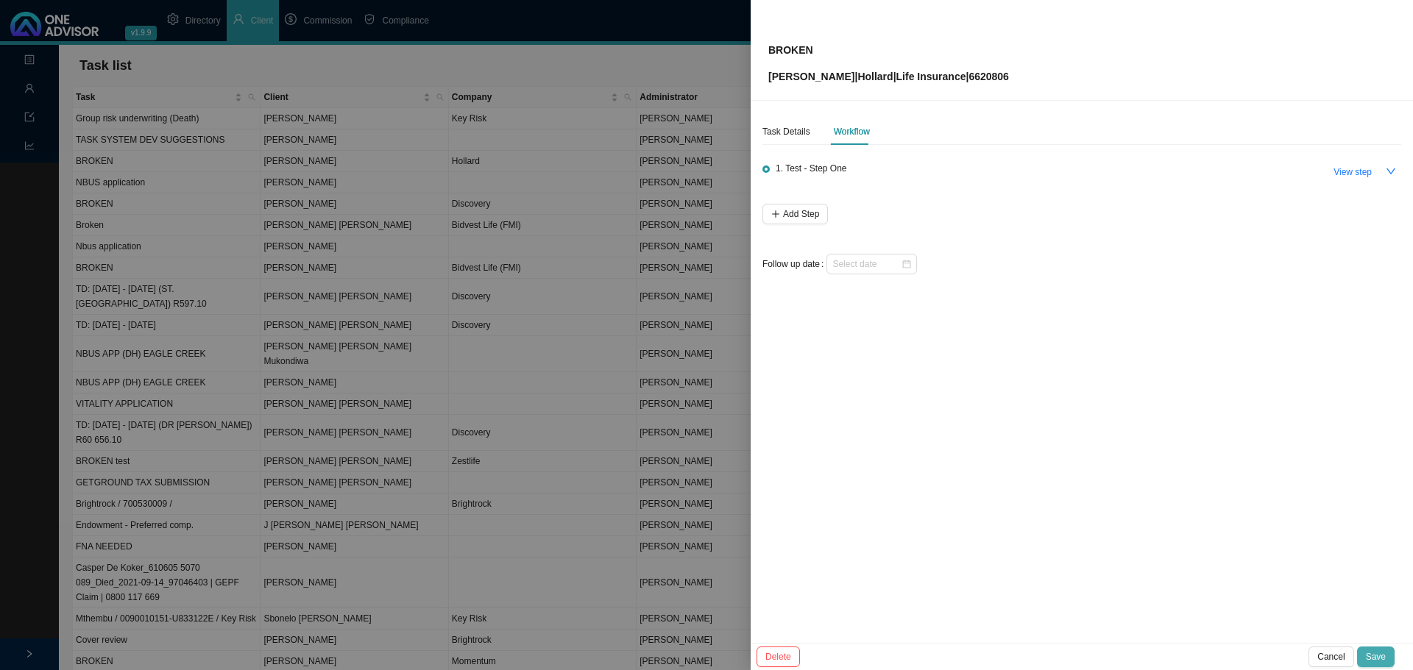
click at [1384, 654] on span "Save" at bounding box center [1376, 657] width 20 height 15
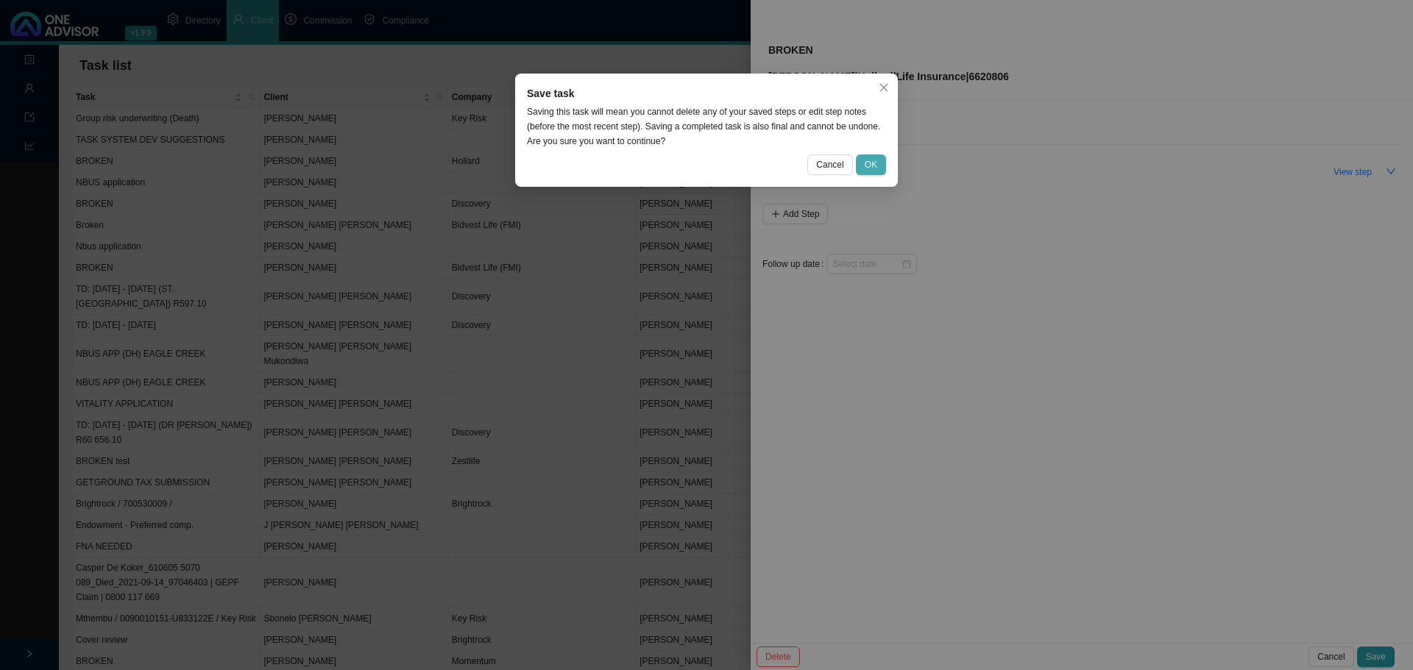
click at [870, 161] on span "OK" at bounding box center [871, 164] width 13 height 15
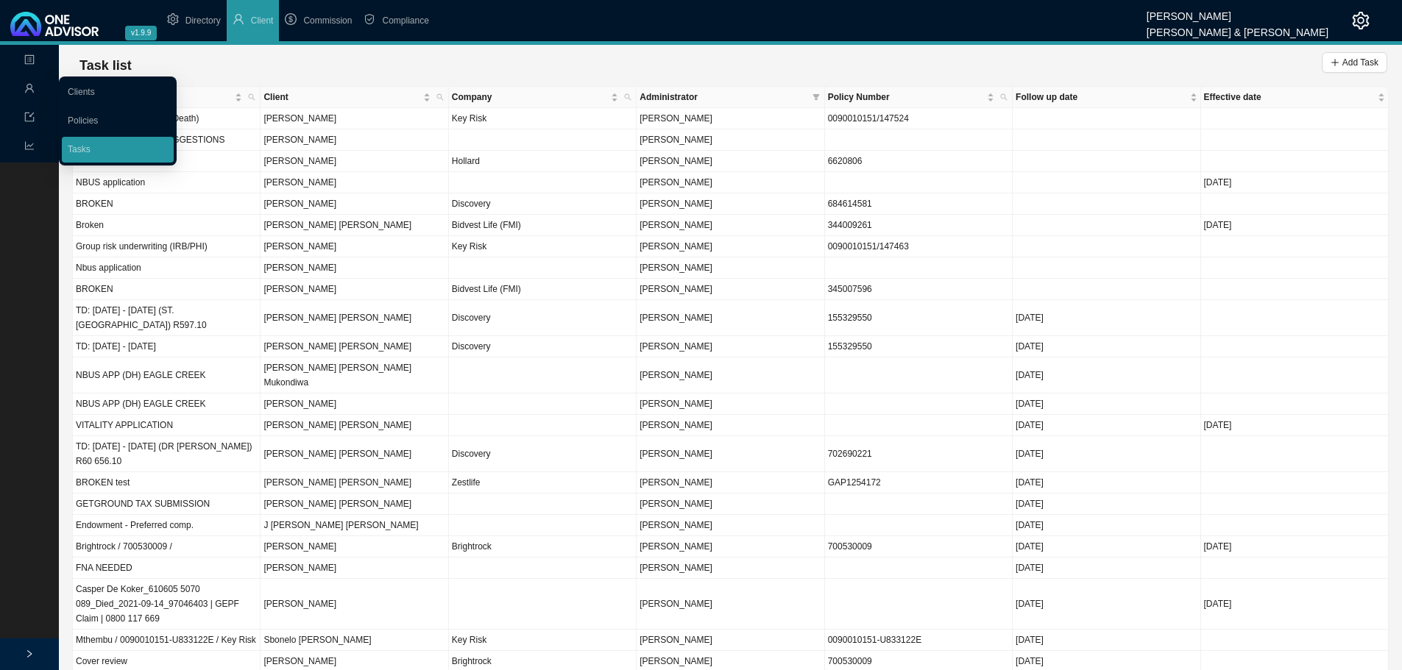
click at [28, 87] on icon "user" at bounding box center [29, 88] width 10 height 10
click at [70, 88] on link "Clients" at bounding box center [81, 92] width 27 height 10
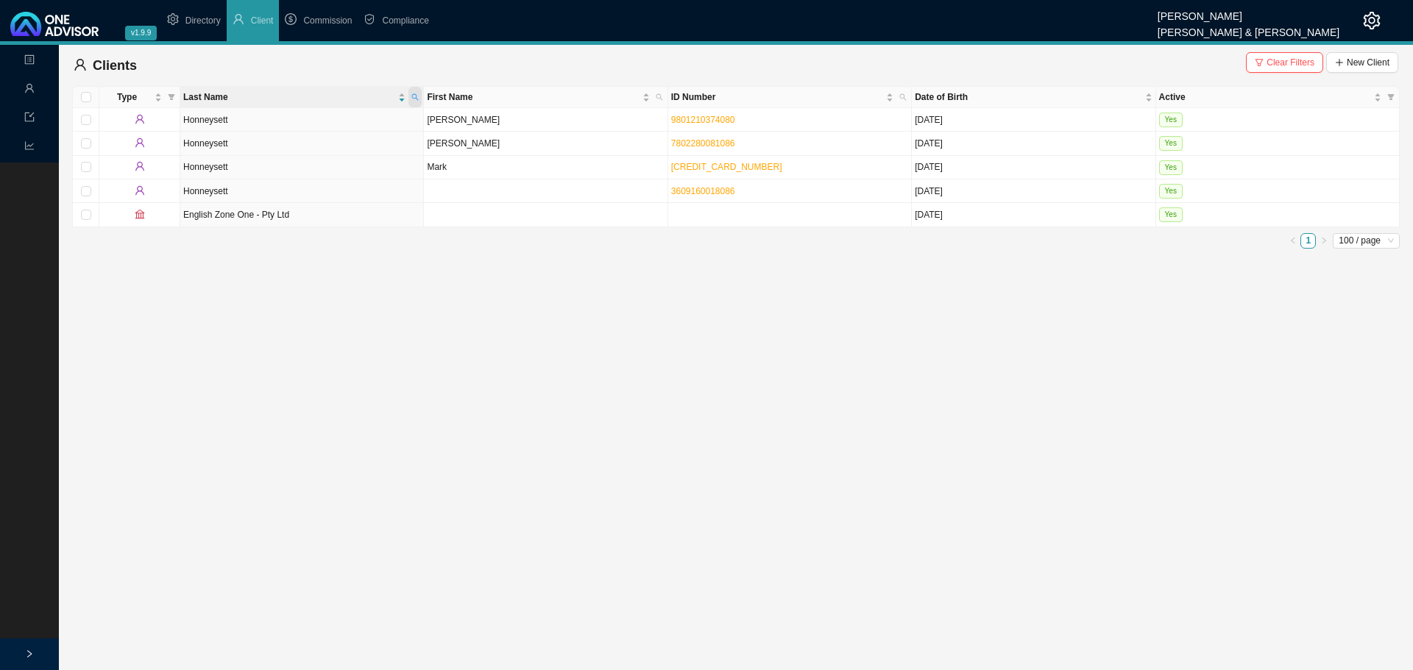
click at [416, 96] on icon "search" at bounding box center [414, 96] width 7 height 7
type input "clendenn"
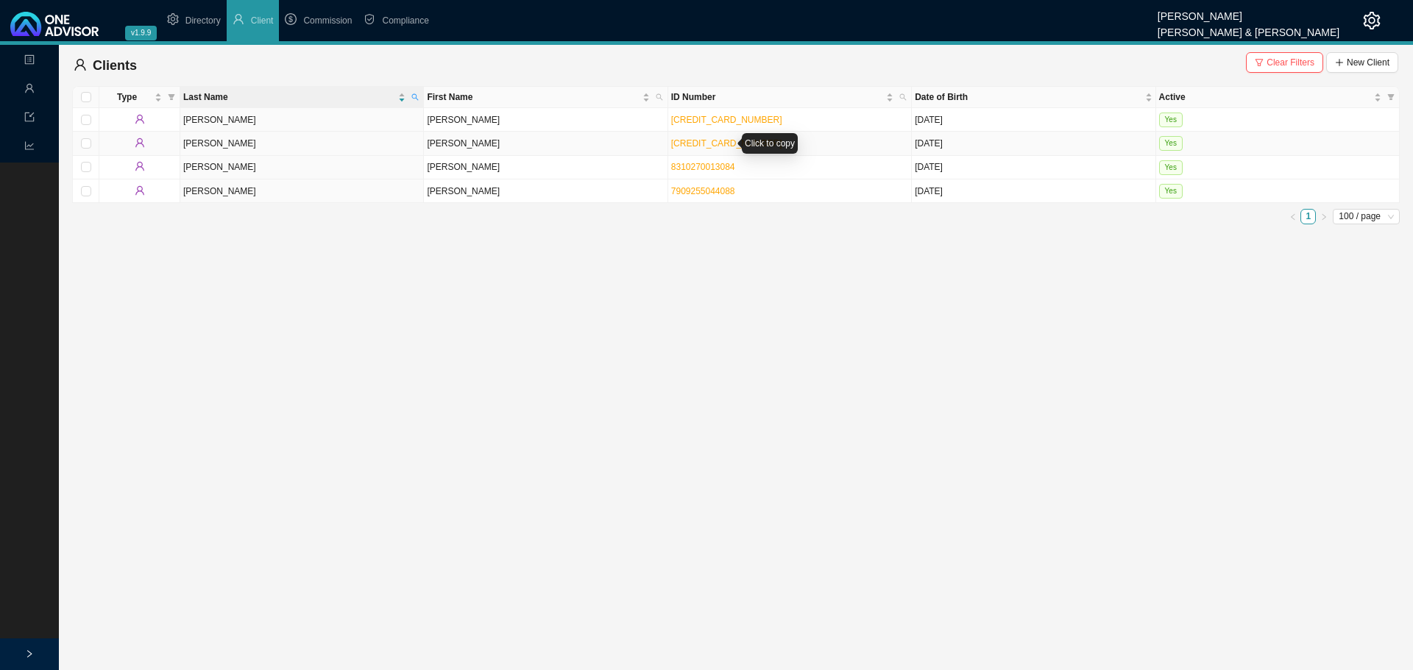
click at [716, 144] on link "[CREDIT_CARD_NUMBER]" at bounding box center [726, 143] width 111 height 10
click at [1283, 57] on span "Clear Filters" at bounding box center [1291, 62] width 48 height 15
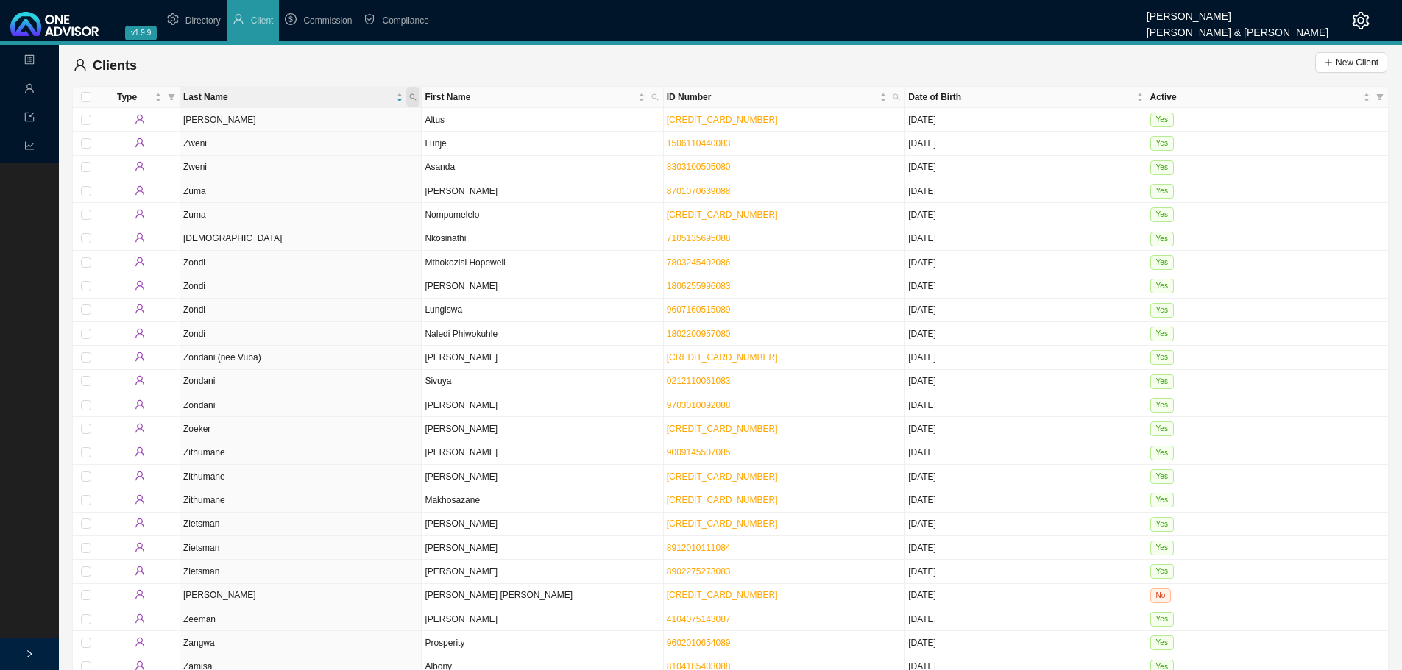
click at [411, 95] on icon "search" at bounding box center [412, 96] width 7 height 7
click at [361, 124] on input "text" at bounding box center [344, 126] width 138 height 21
type input "clende"
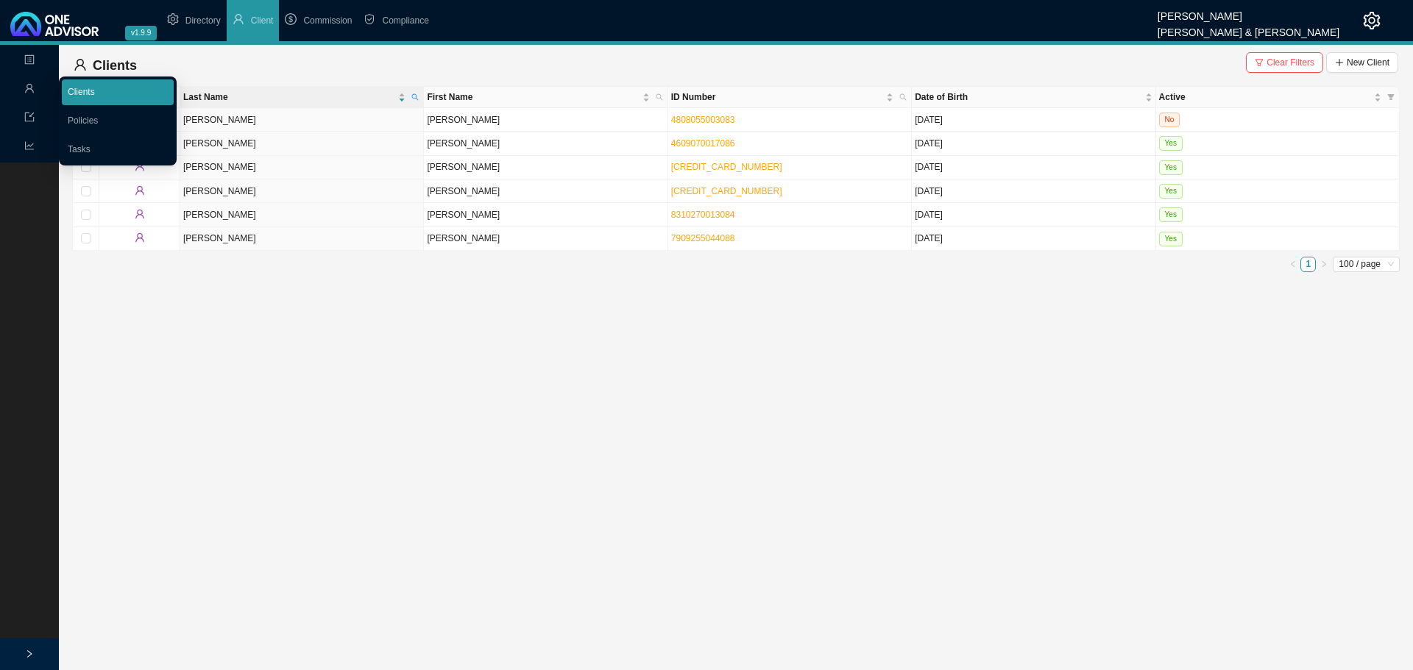
click at [95, 88] on link "Clients" at bounding box center [81, 92] width 27 height 10
click at [31, 85] on icon "user" at bounding box center [29, 88] width 9 height 9
click at [84, 145] on link "Tasks" at bounding box center [79, 149] width 23 height 10
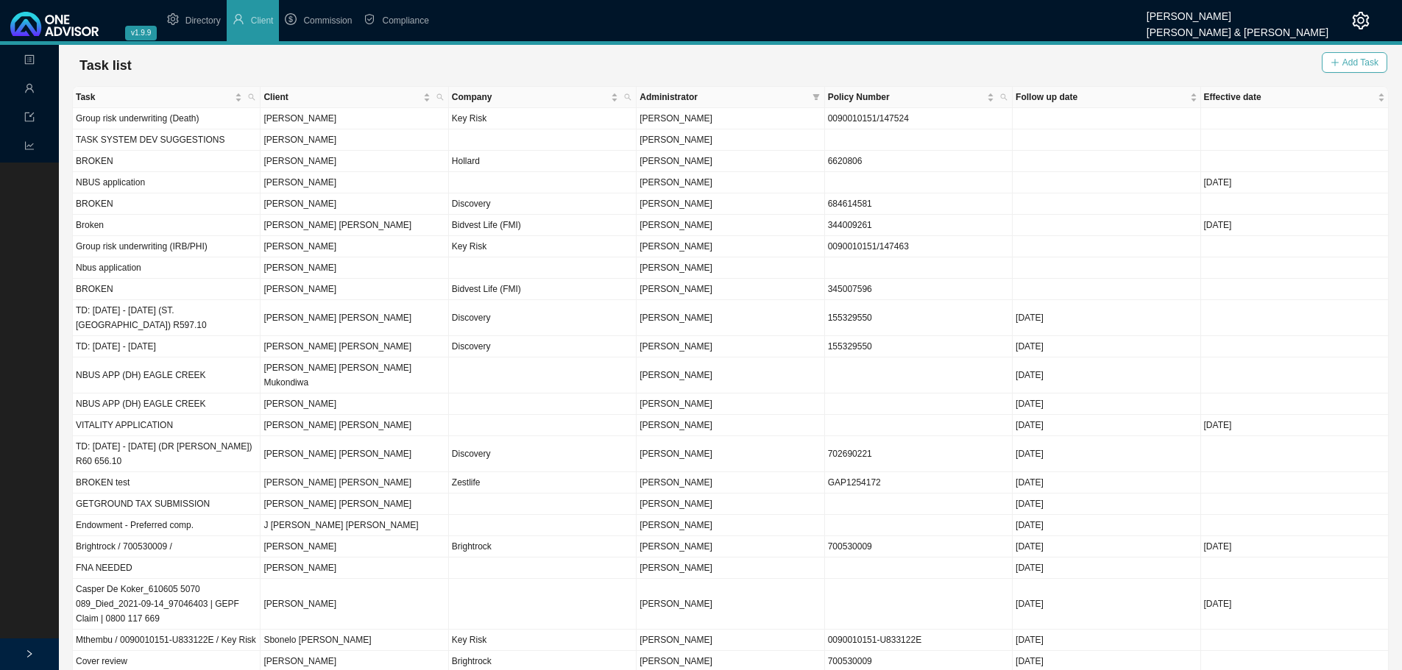
click at [1351, 64] on span "Add Task" at bounding box center [1360, 62] width 36 height 15
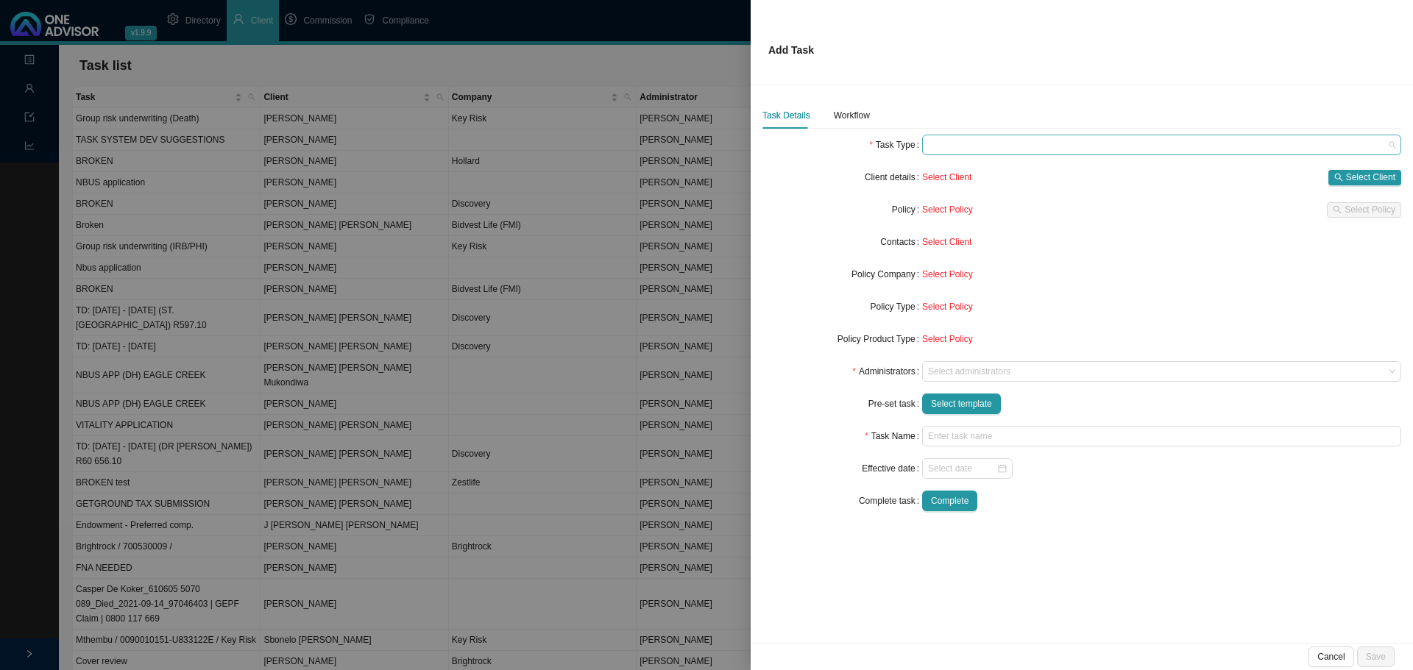
click at [964, 146] on span at bounding box center [1161, 144] width 467 height 19
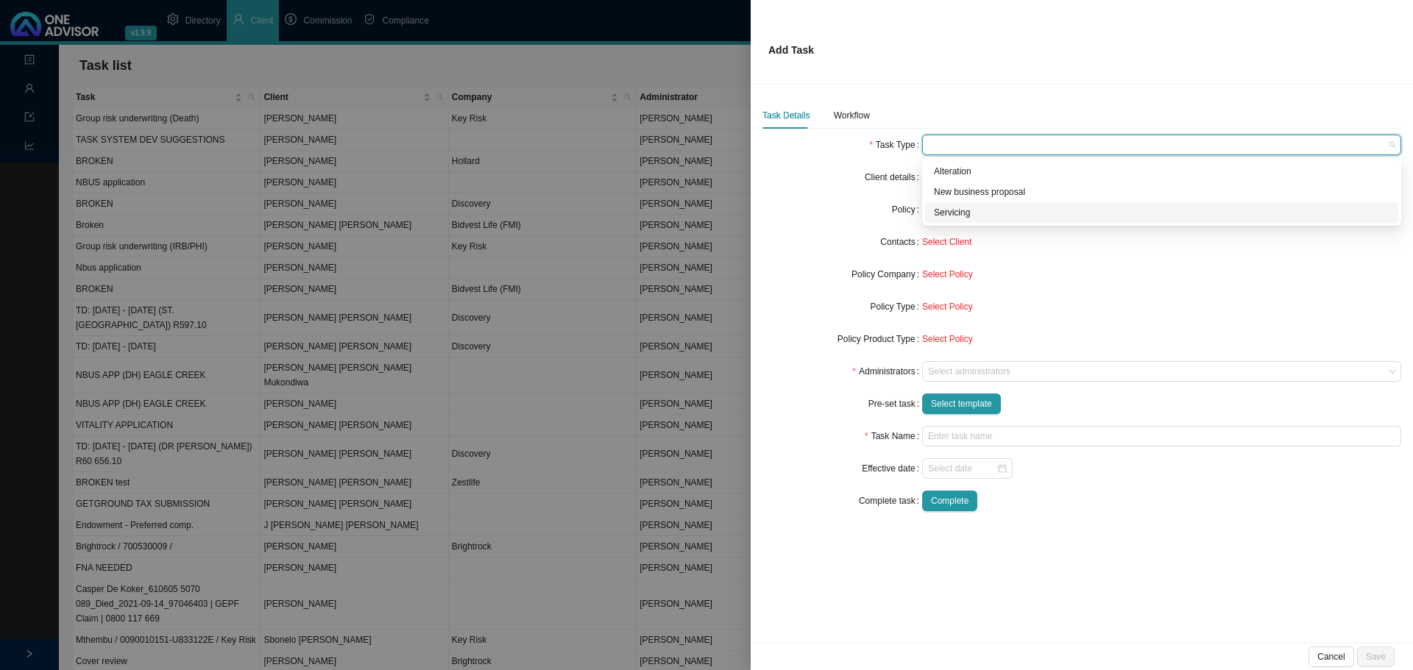
click at [963, 210] on div "Servicing" at bounding box center [1162, 212] width 456 height 15
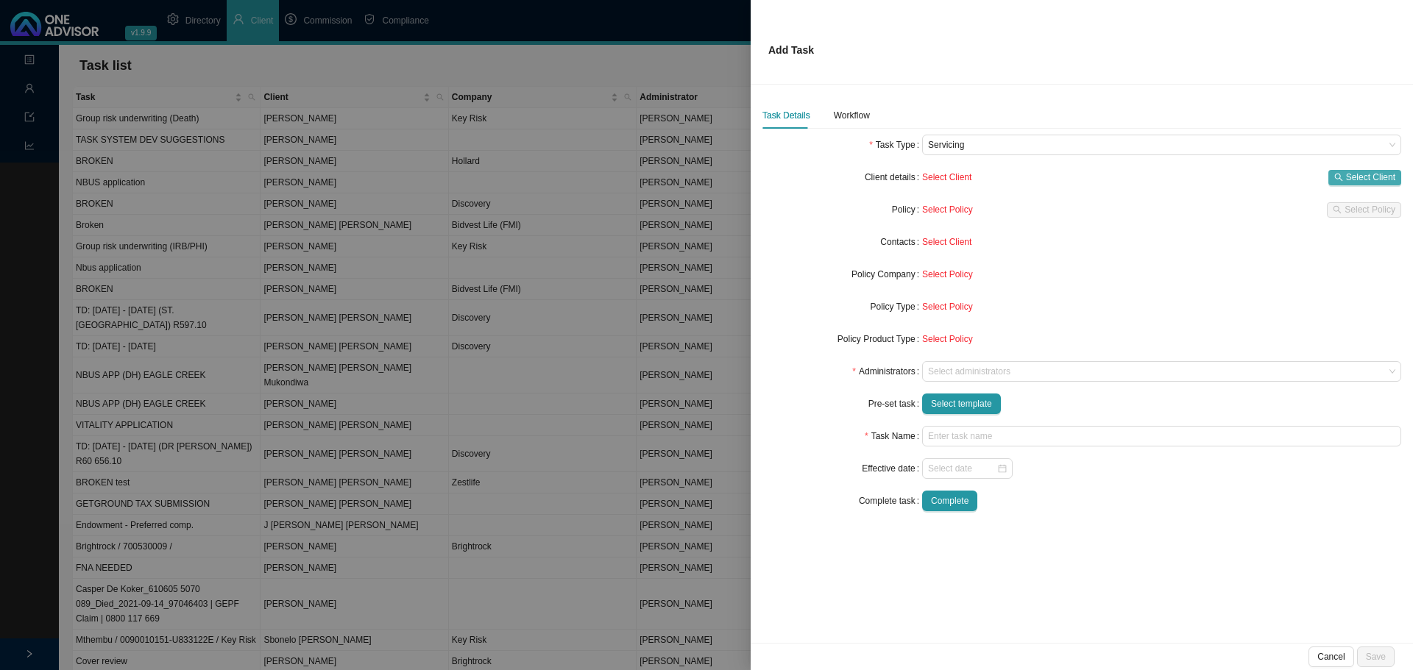
click at [1372, 176] on span "Select Client" at bounding box center [1370, 177] width 49 height 15
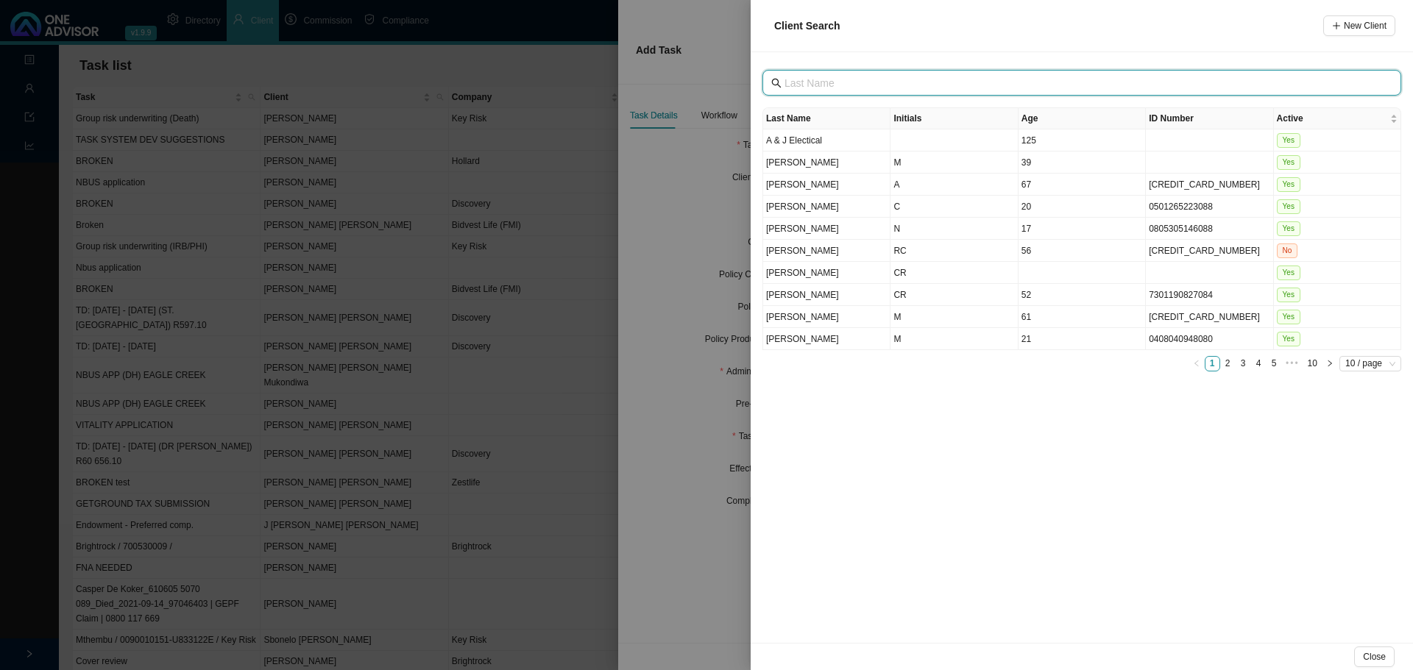
click at [835, 88] on input "text" at bounding box center [1083, 83] width 598 height 16
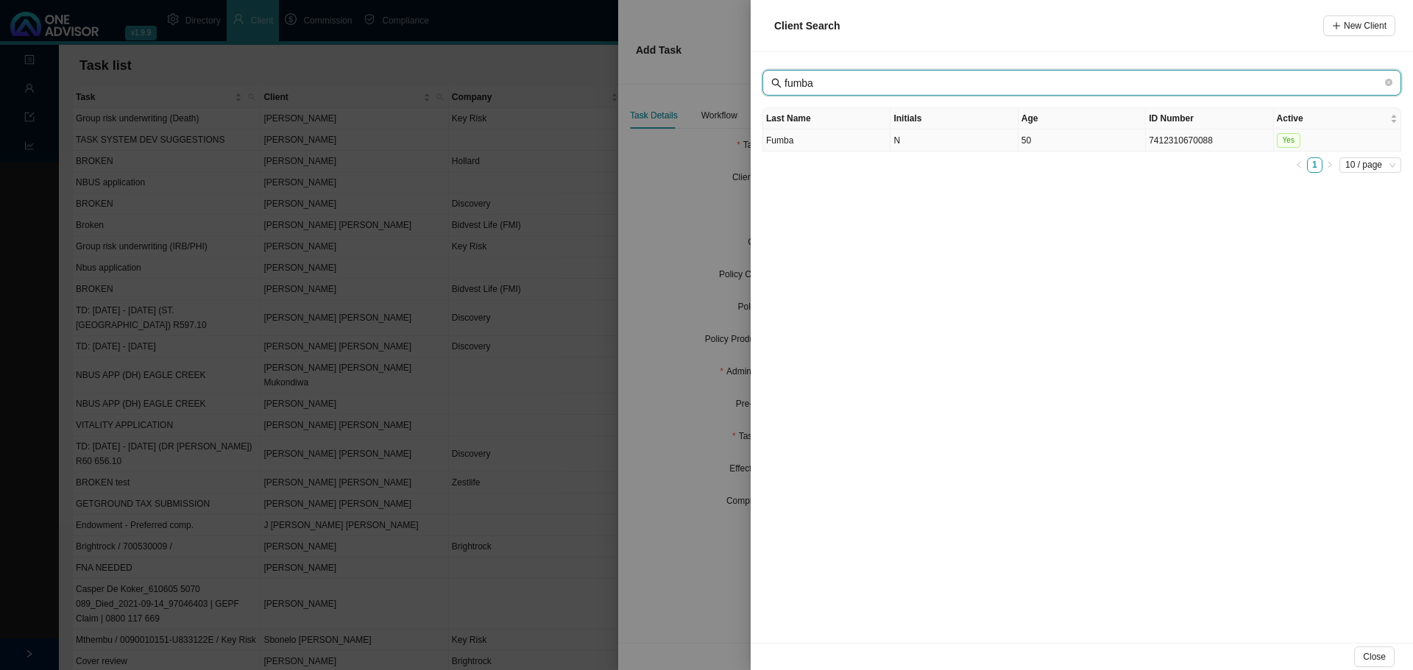
type input "fumba"
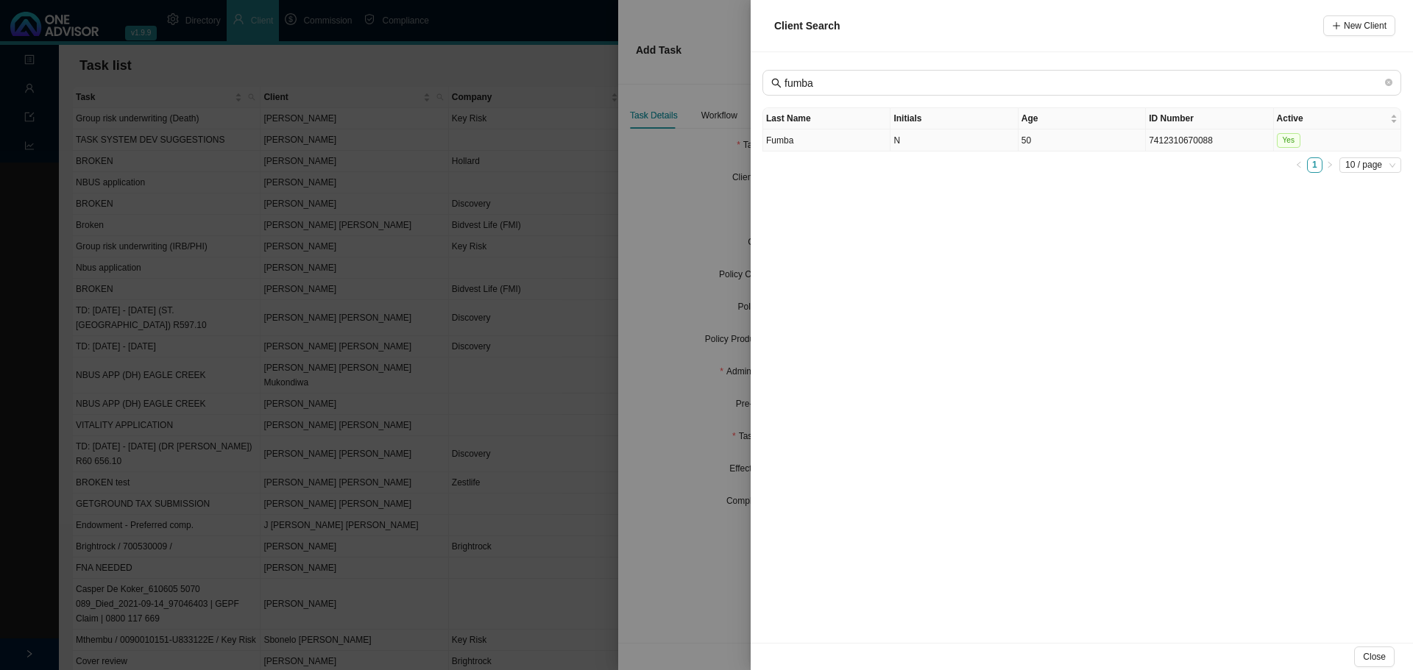
click at [857, 146] on td "Fumba" at bounding box center [826, 141] width 127 height 22
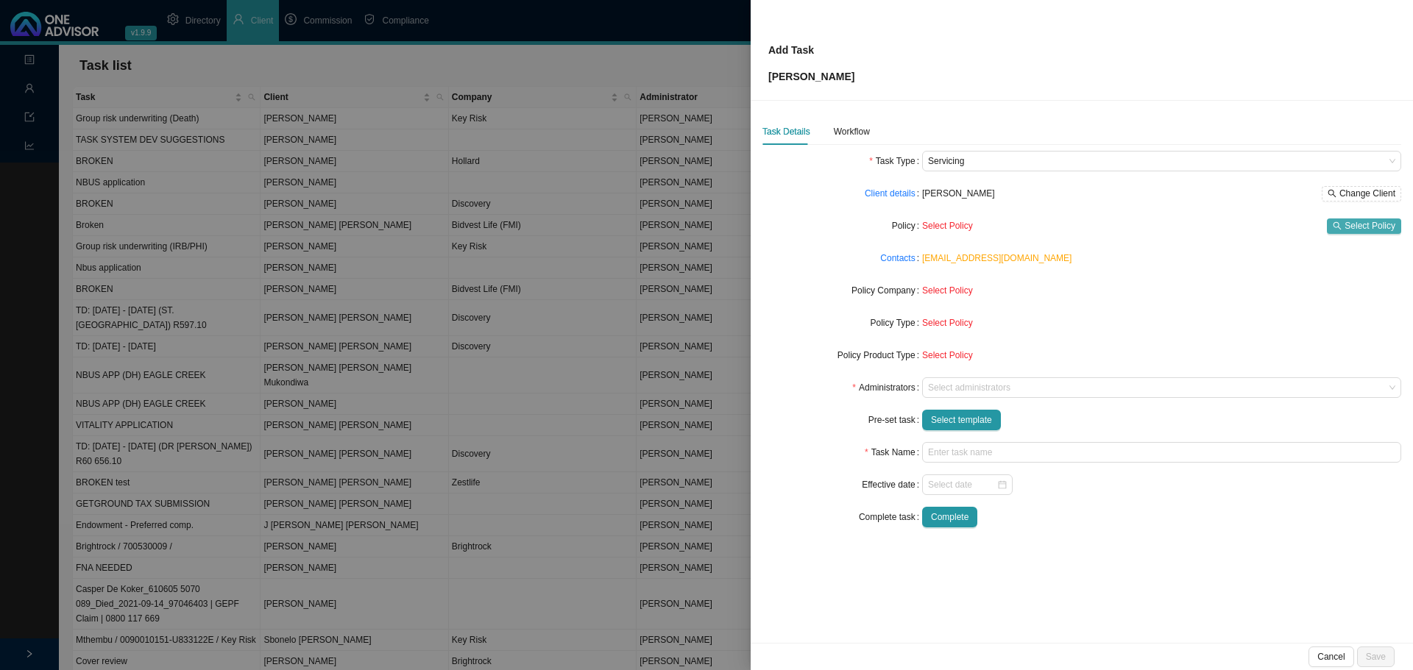
click at [1364, 224] on span "Select Policy" at bounding box center [1370, 226] width 51 height 15
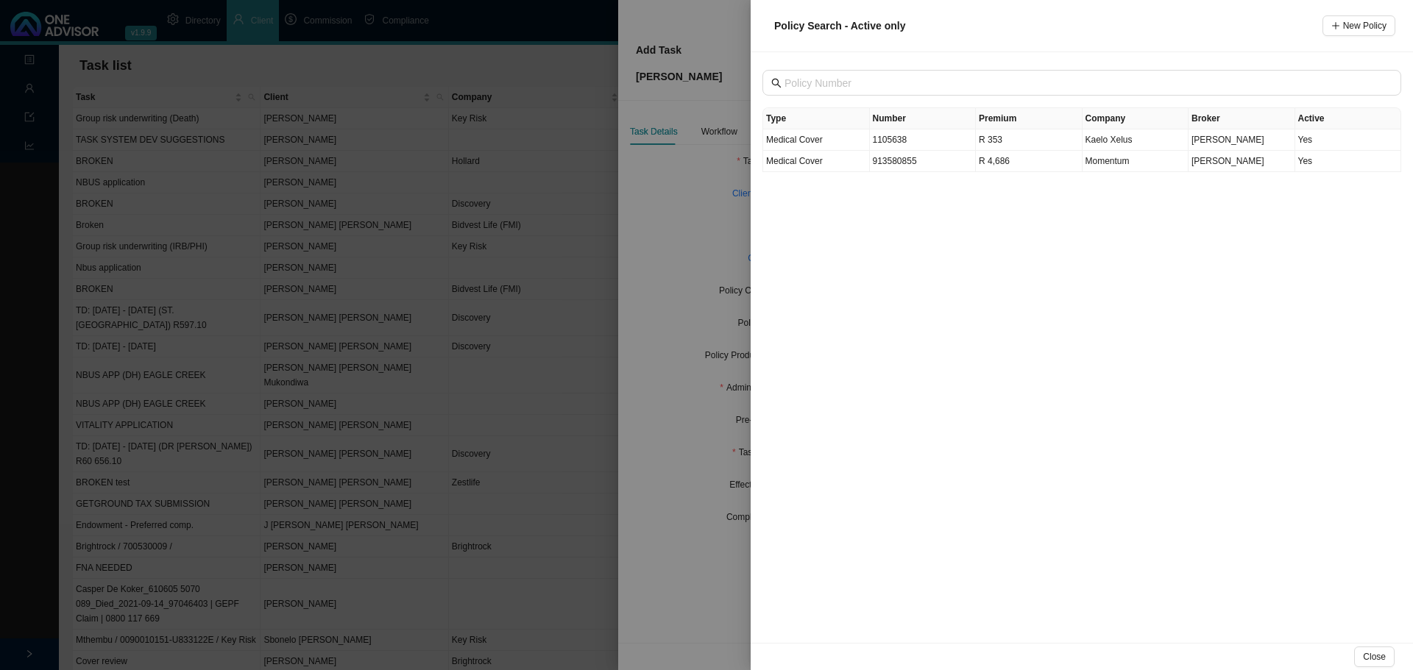
click at [712, 226] on div at bounding box center [706, 335] width 1413 height 670
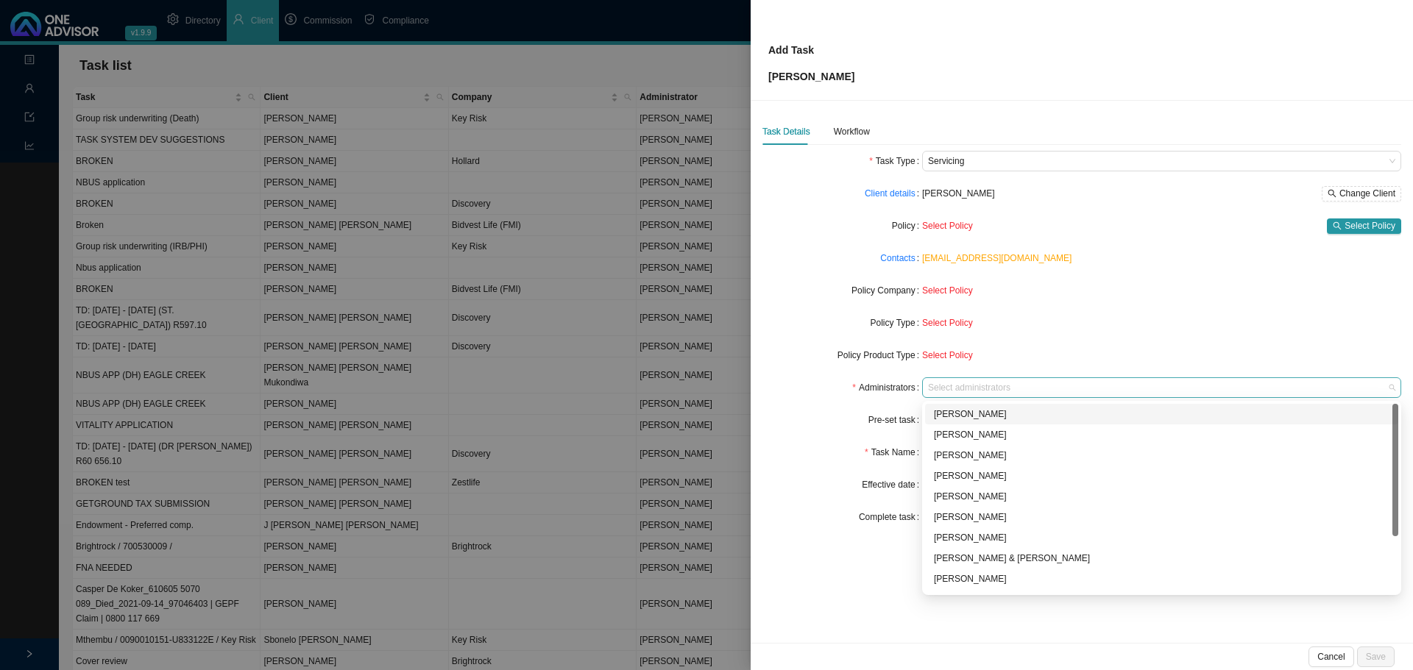
click at [980, 389] on div at bounding box center [1154, 388] width 459 height 11
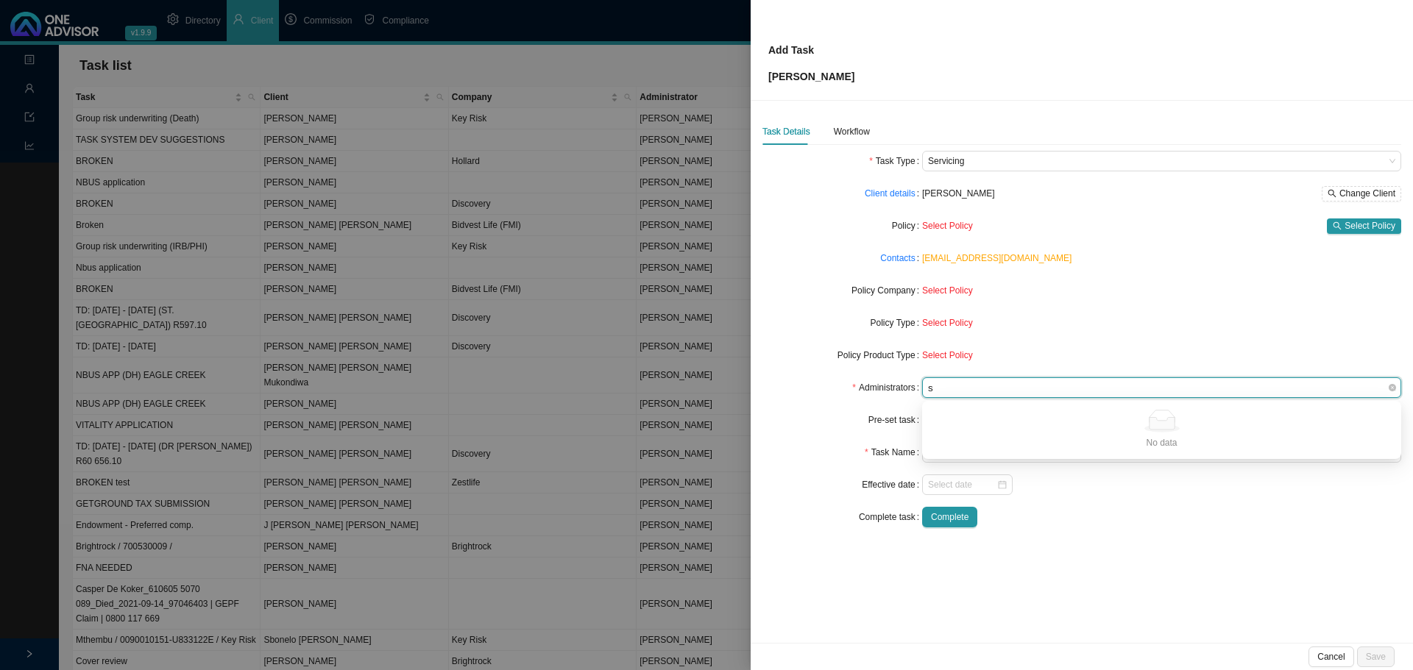
type input "sa"
click at [980, 389] on div "sa" at bounding box center [1154, 388] width 459 height 11
click at [980, 389] on div at bounding box center [1154, 388] width 459 height 11
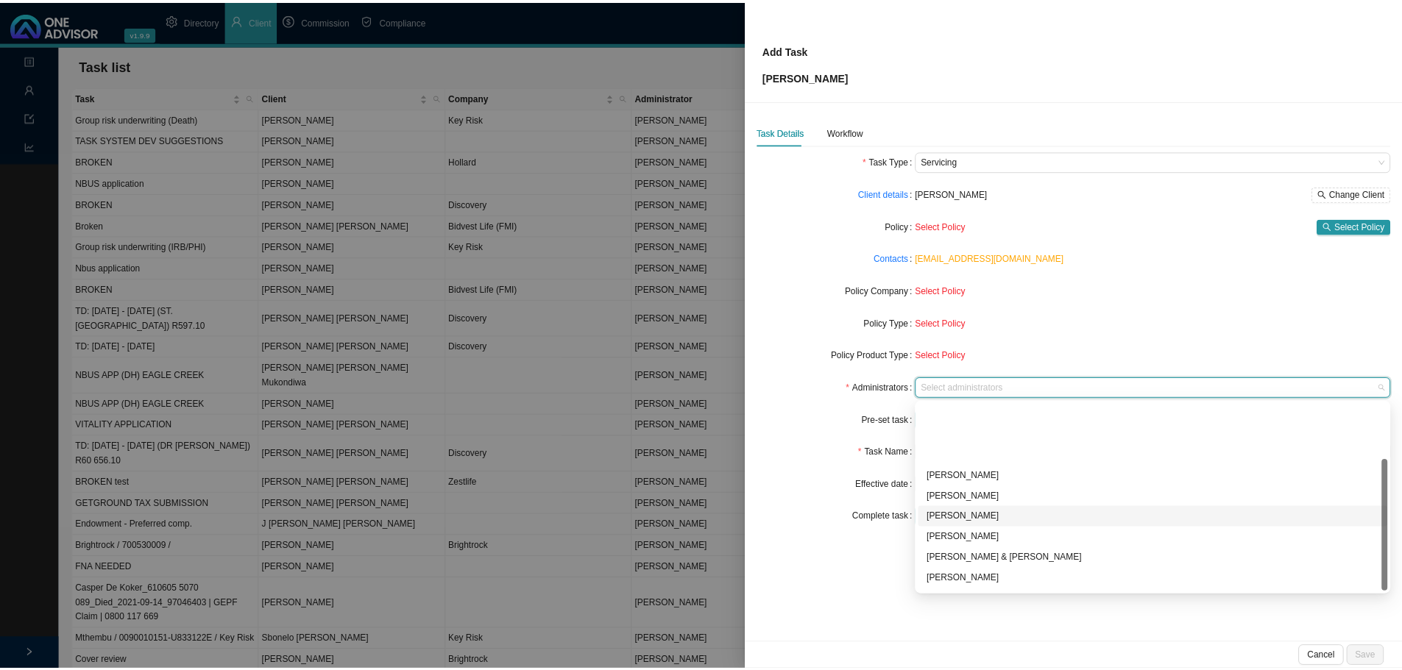
scroll to position [79, 0]
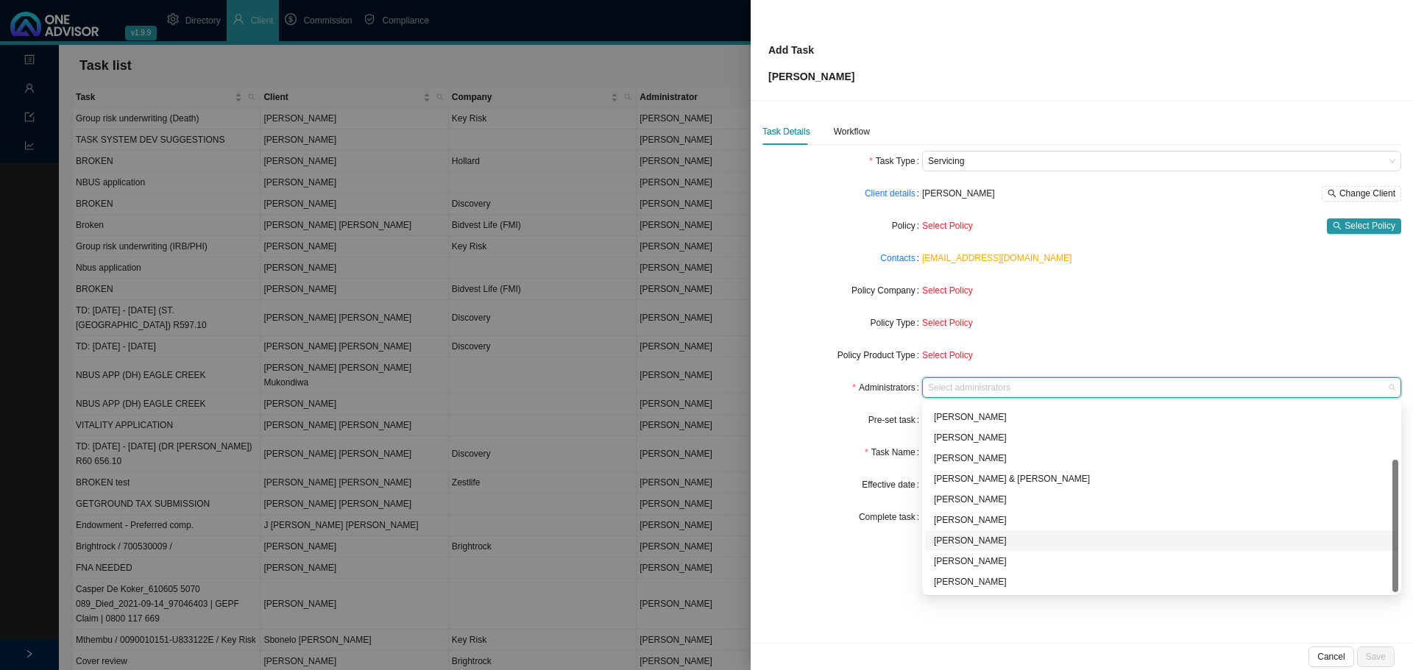
click at [981, 536] on div "[PERSON_NAME]" at bounding box center [1162, 541] width 456 height 15
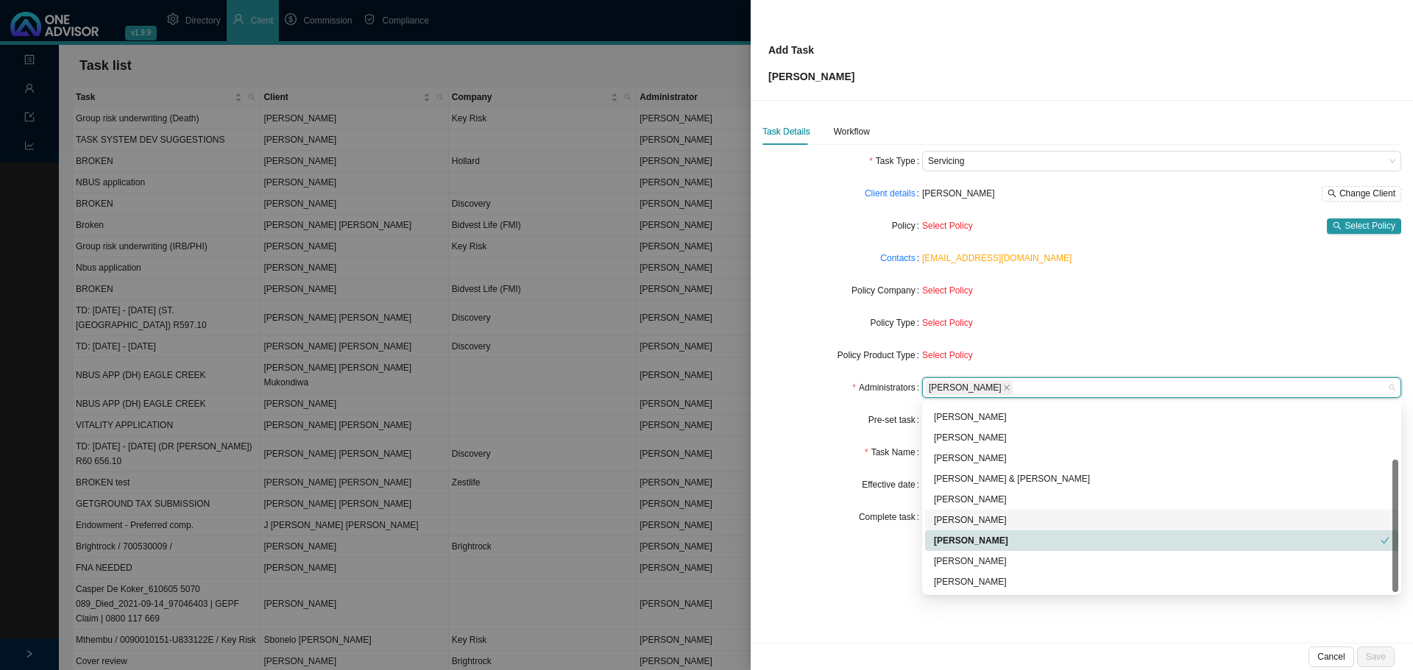
click at [848, 446] on div "Task Name" at bounding box center [842, 452] width 160 height 21
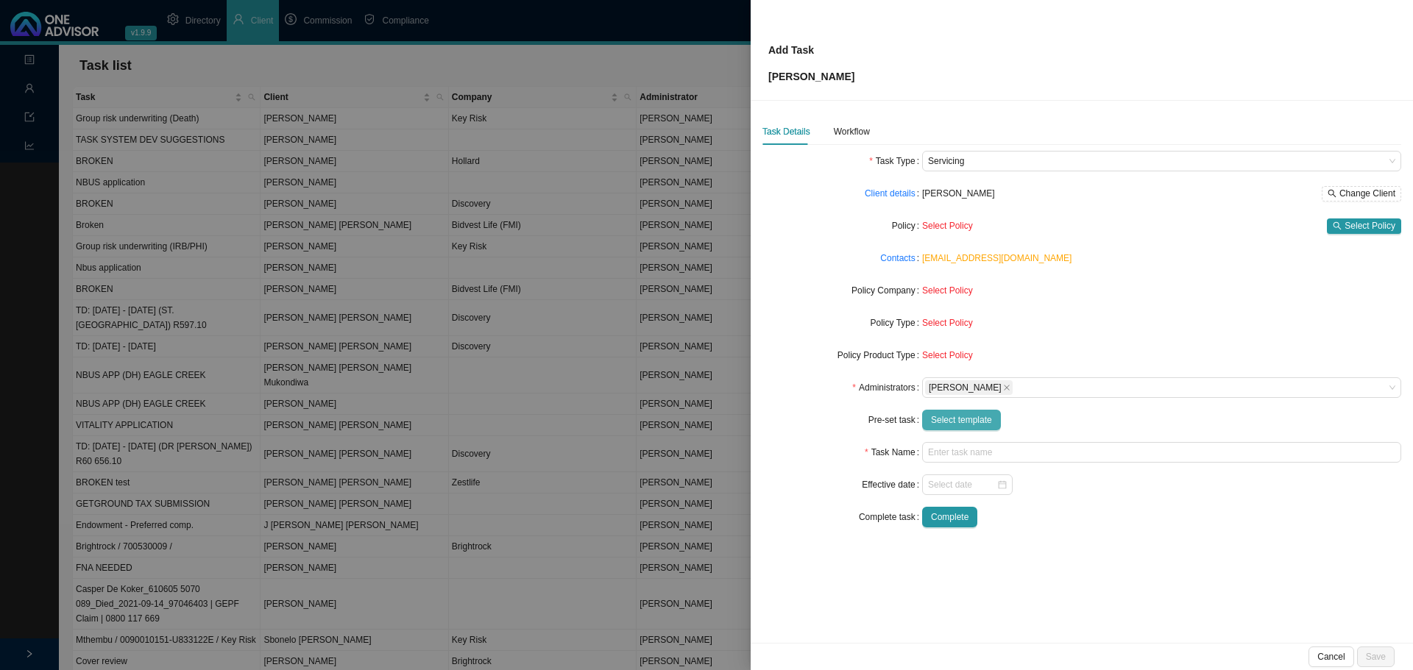
click at [963, 415] on span "Select template" at bounding box center [961, 420] width 61 height 15
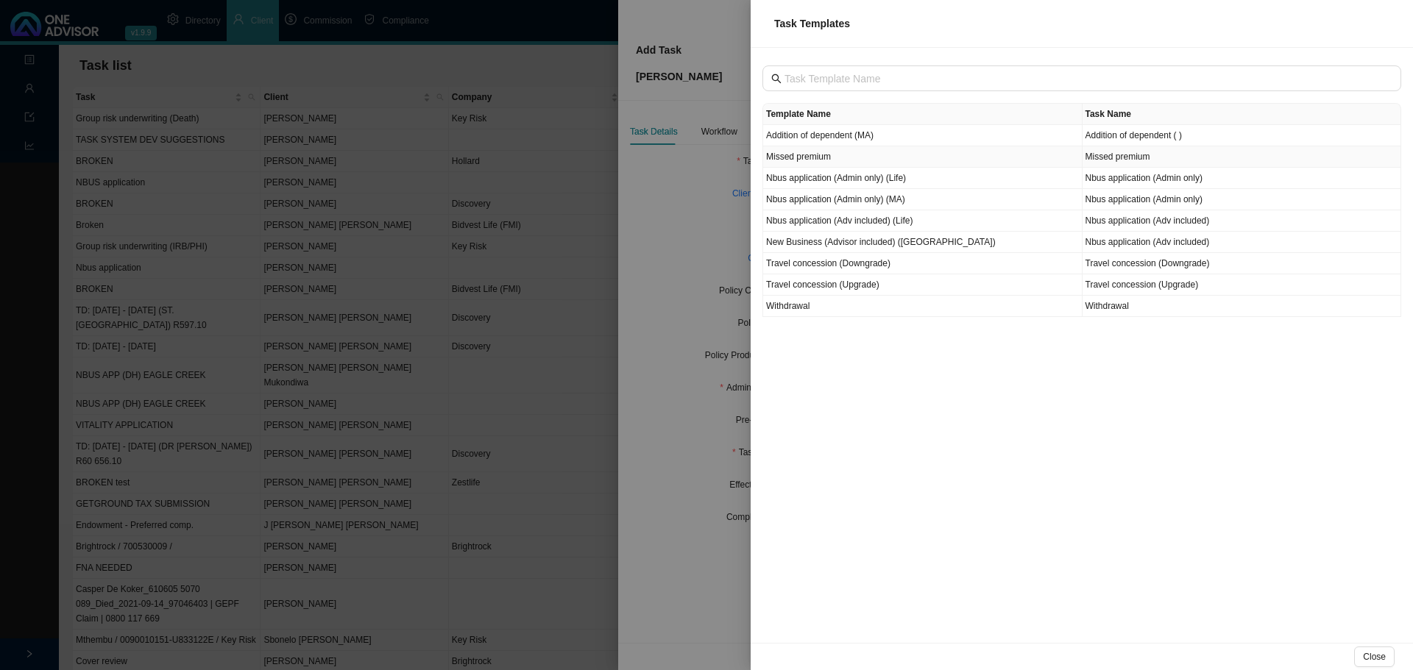
click at [841, 155] on td "Missed premium" at bounding box center [922, 156] width 319 height 21
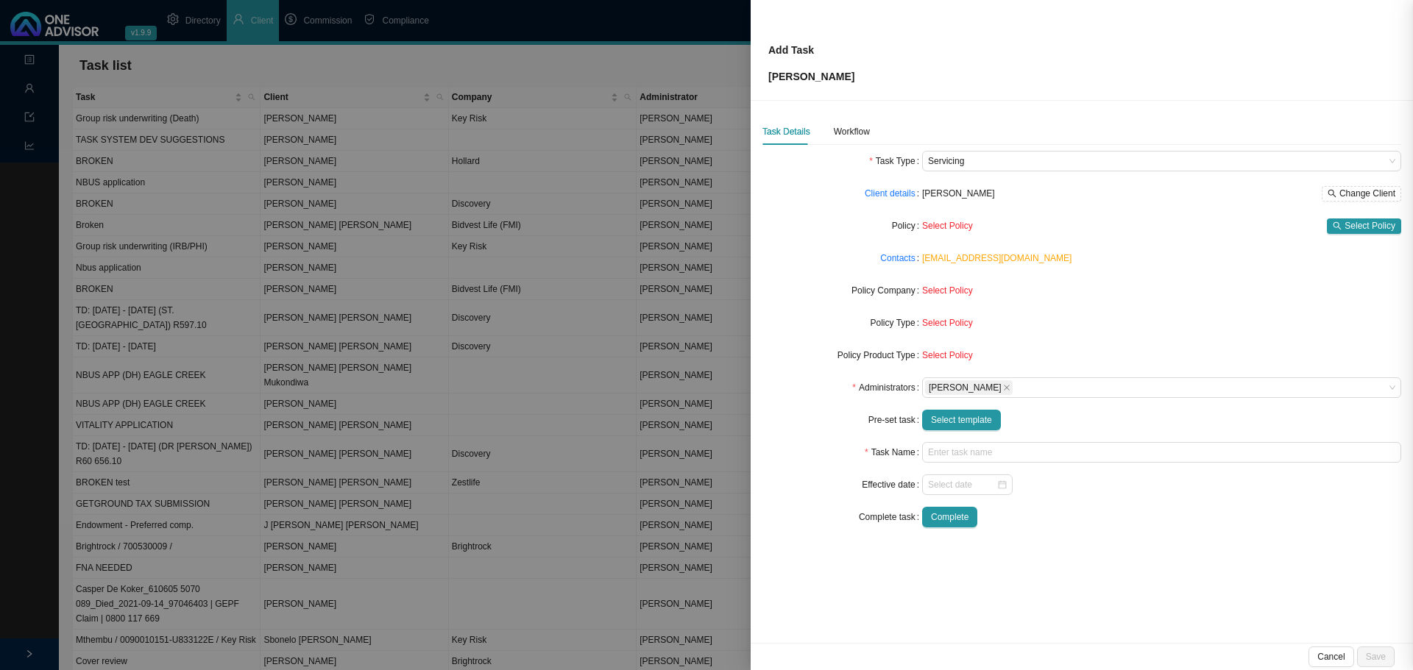
type input "Missed premium"
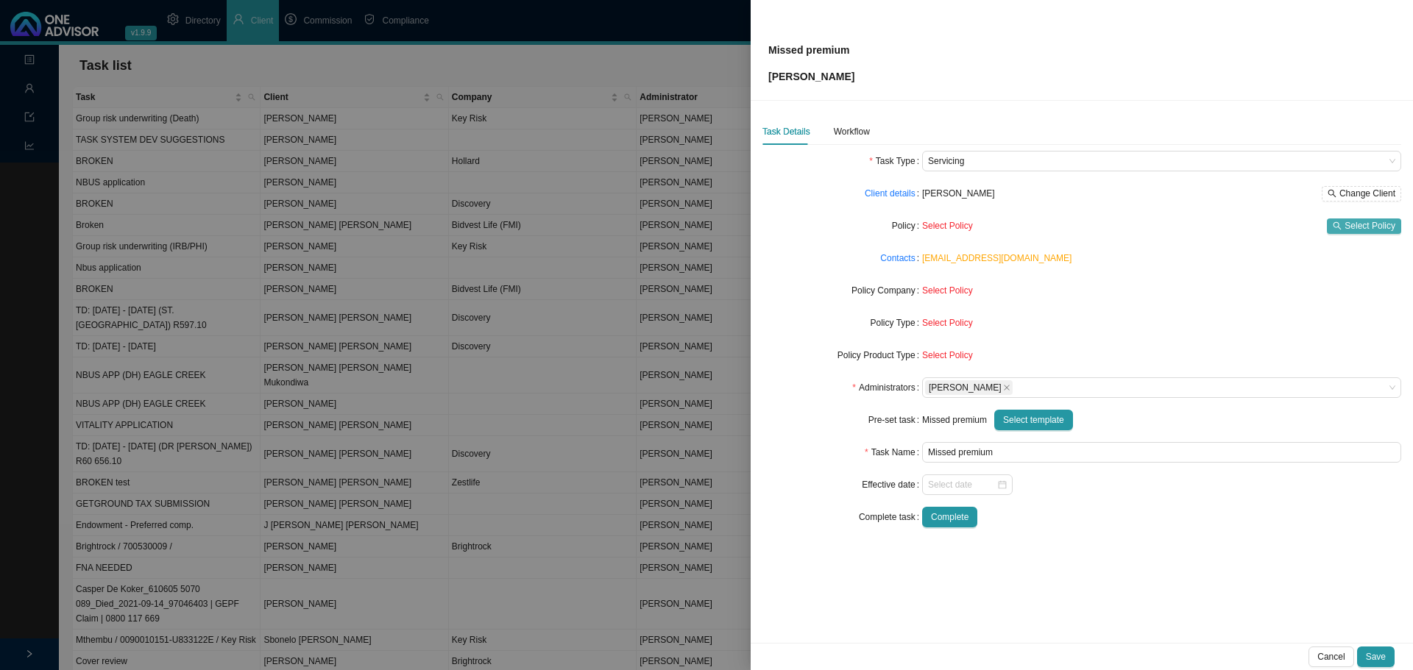
click at [1364, 225] on span "Select Policy" at bounding box center [1370, 226] width 51 height 15
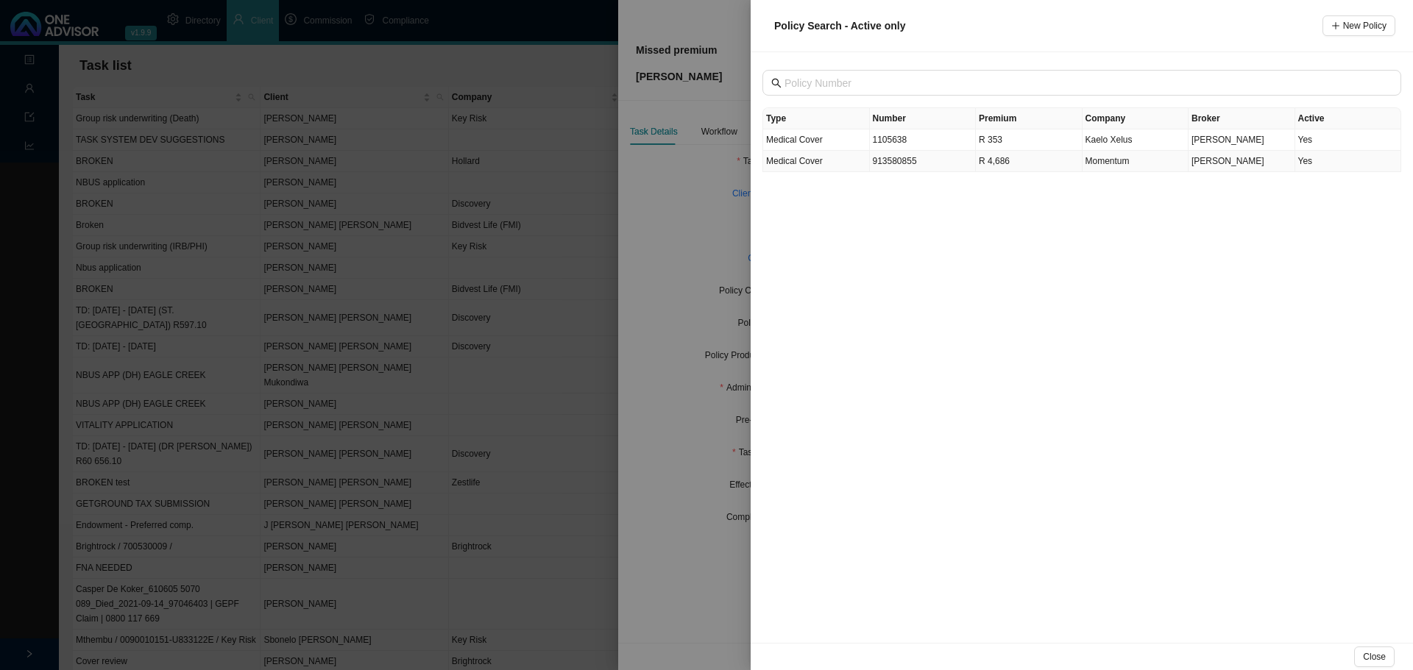
click at [1029, 163] on td "R 4,686" at bounding box center [1029, 161] width 107 height 21
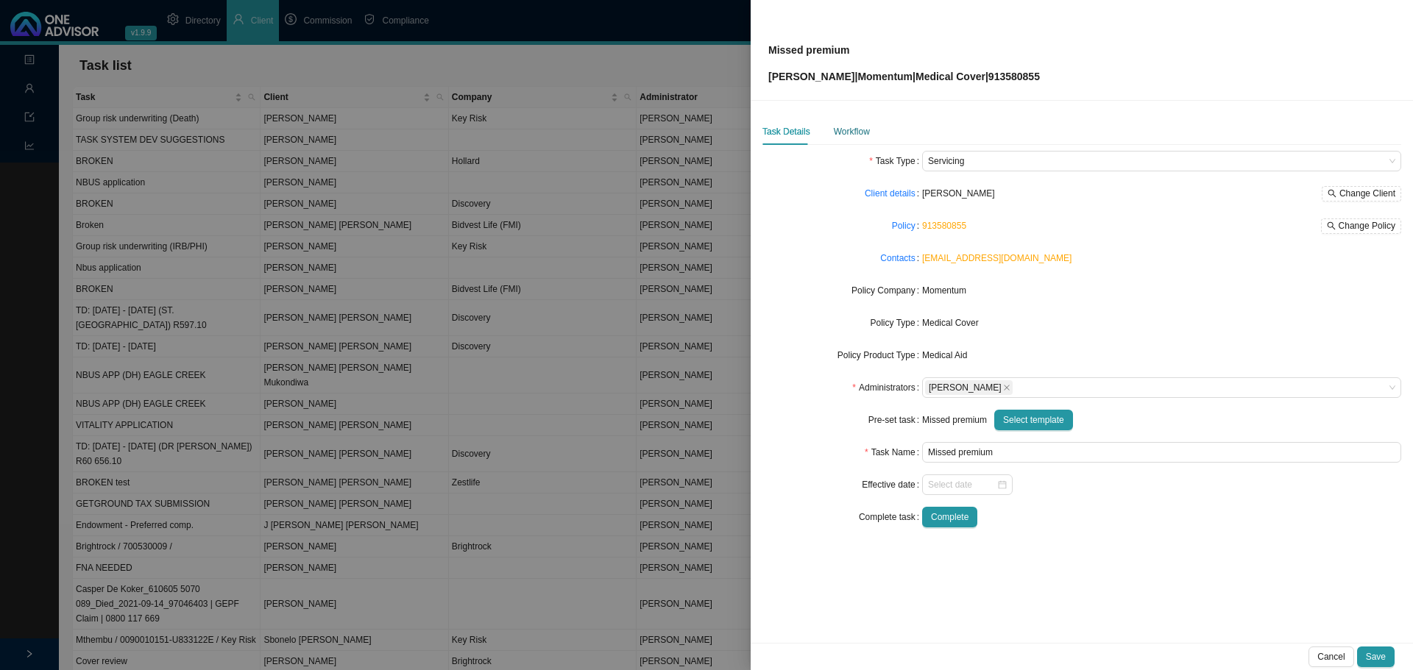
click at [854, 127] on div "Workflow" at bounding box center [852, 131] width 36 height 15
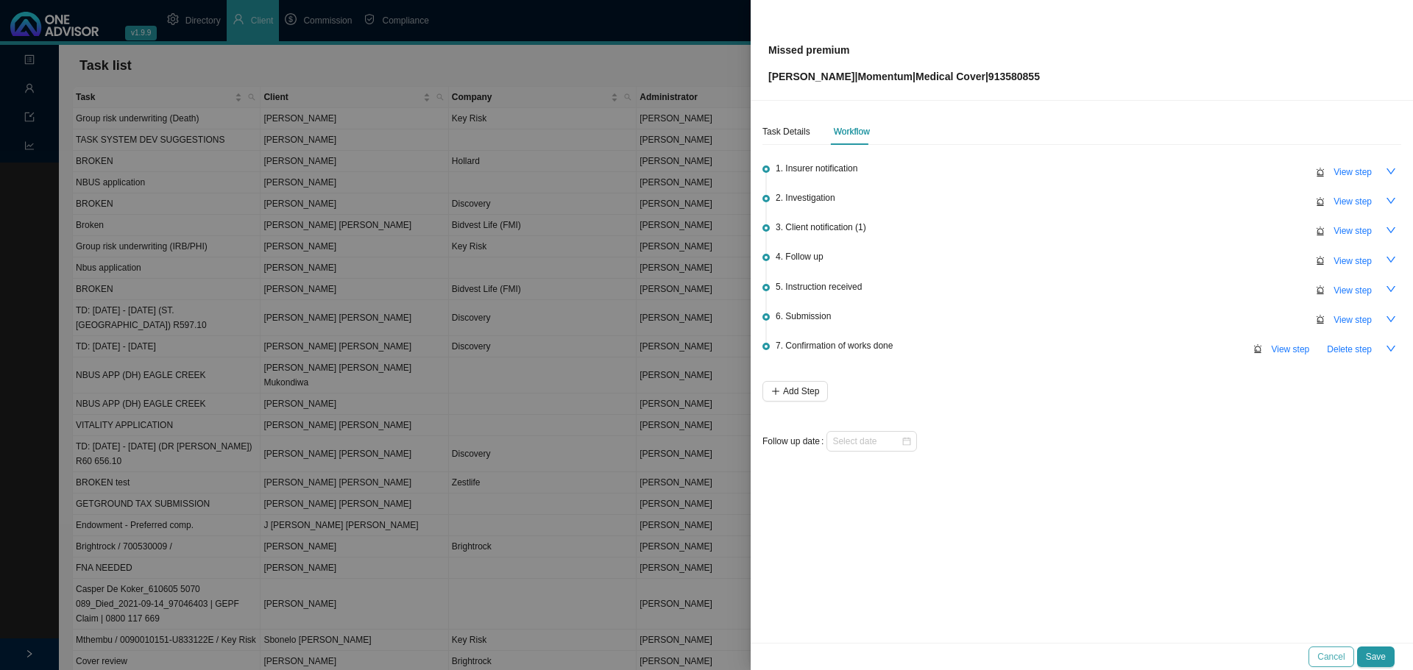
click at [1334, 653] on span "Cancel" at bounding box center [1330, 657] width 27 height 15
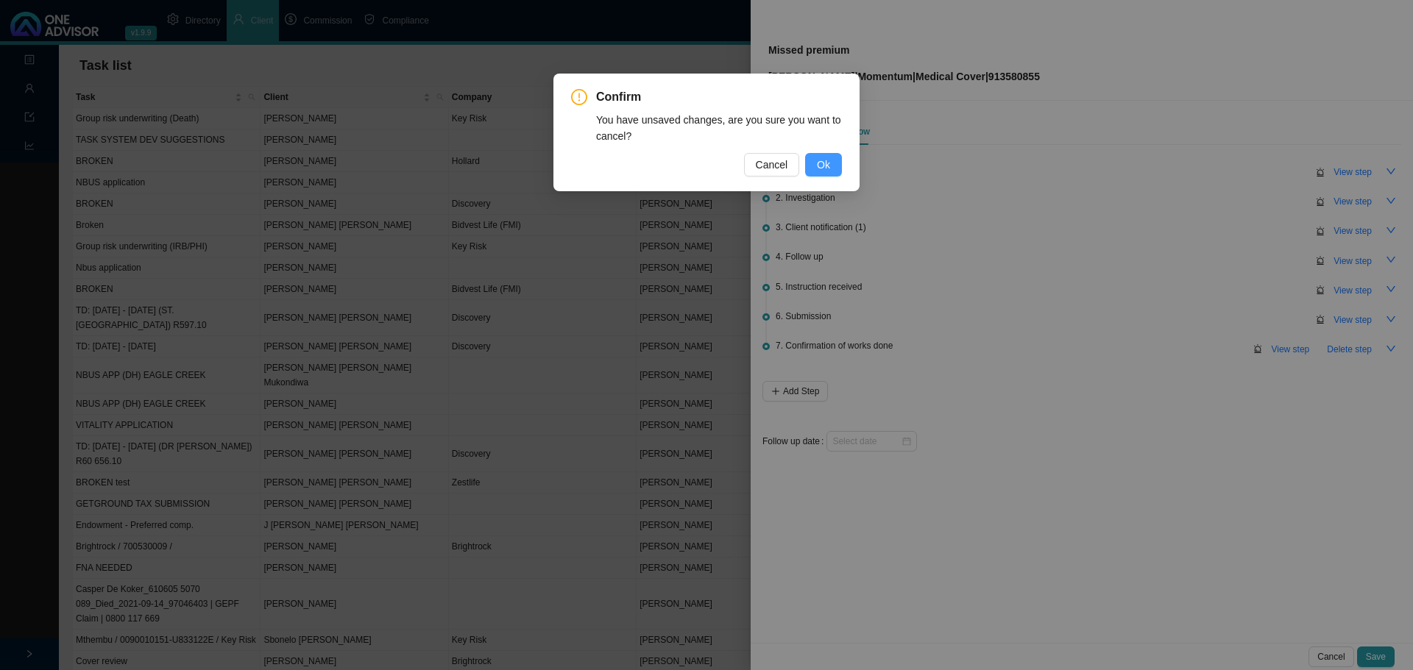
click at [823, 162] on span "Ok" at bounding box center [823, 165] width 13 height 16
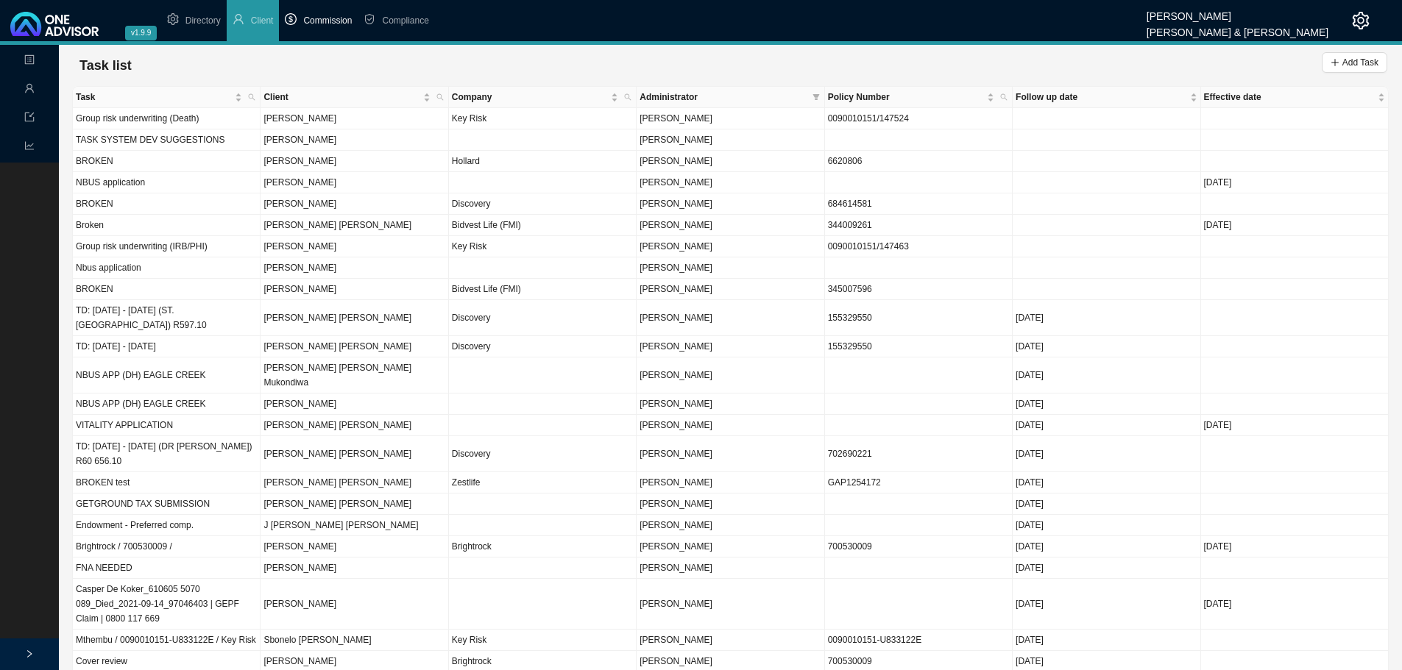
click at [331, 19] on span "Commission" at bounding box center [327, 20] width 49 height 10
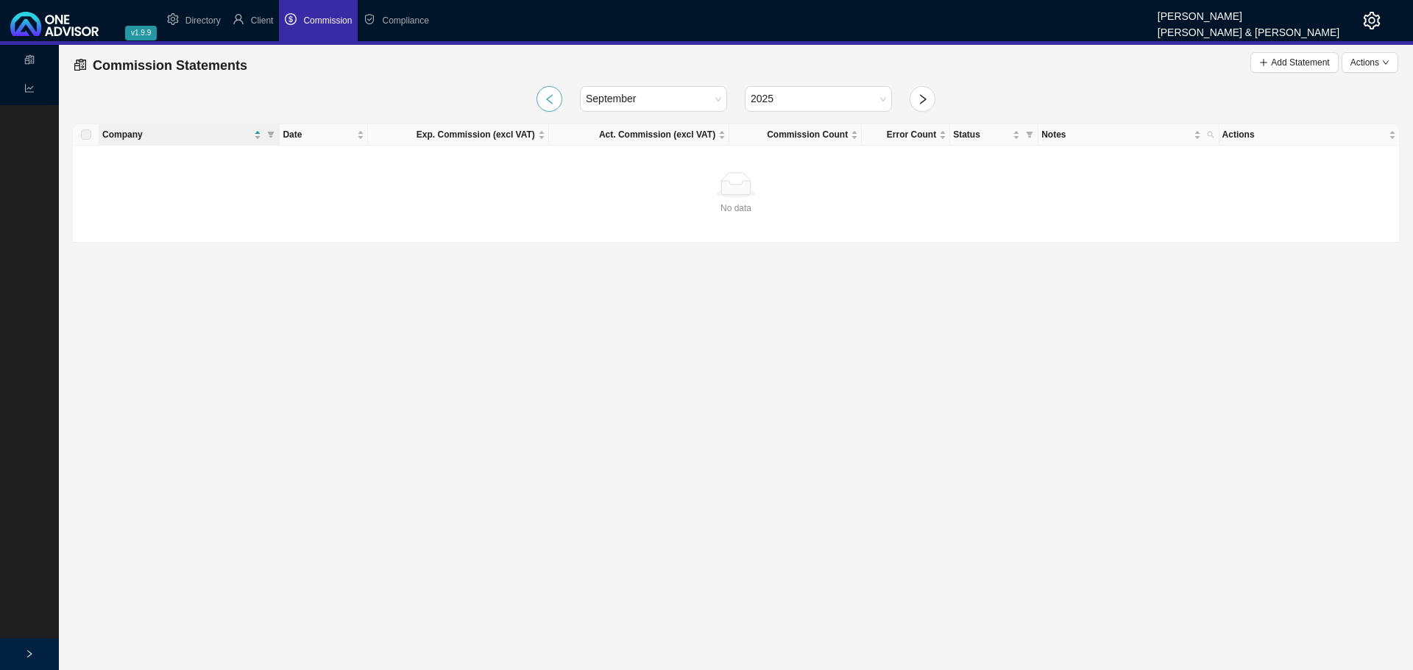
click at [556, 100] on button "button" at bounding box center [549, 99] width 26 height 26
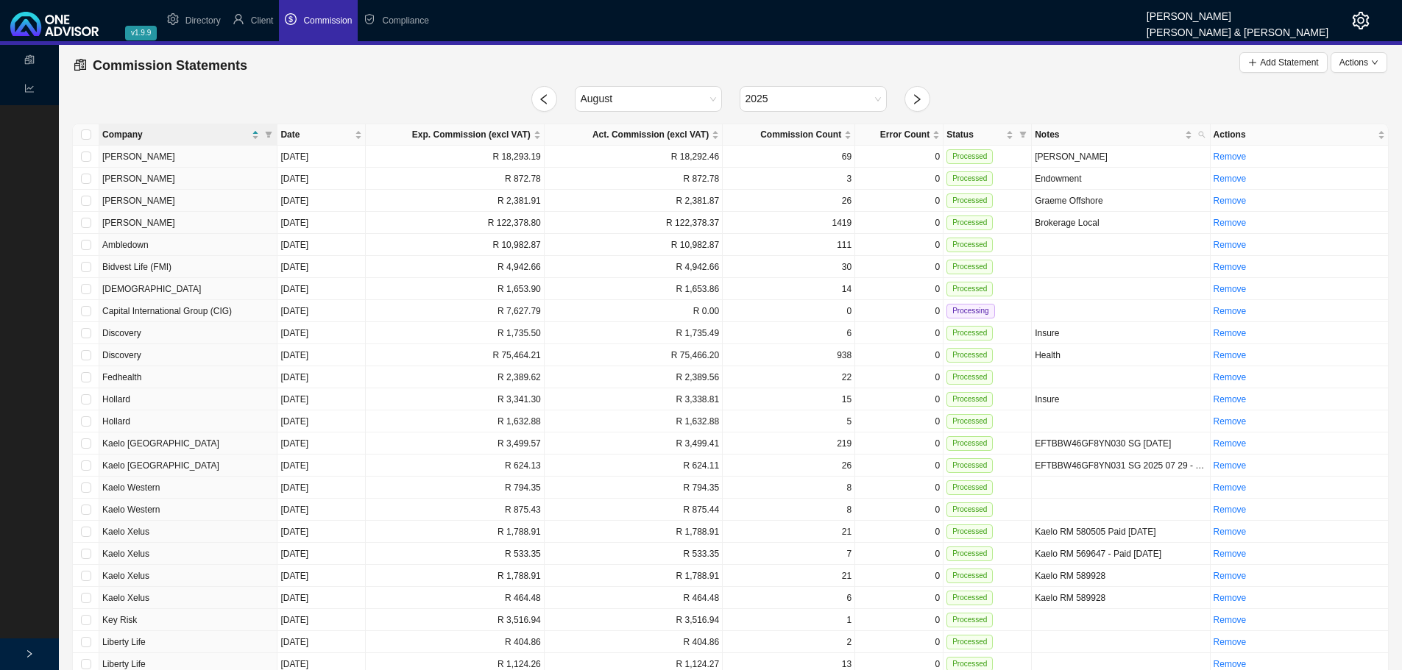
drag, startPoint x: 255, startPoint y: 20, endPoint x: 24, endPoint y: 653, distance: 674.4
click at [24, 653] on div at bounding box center [29, 655] width 59 height 32
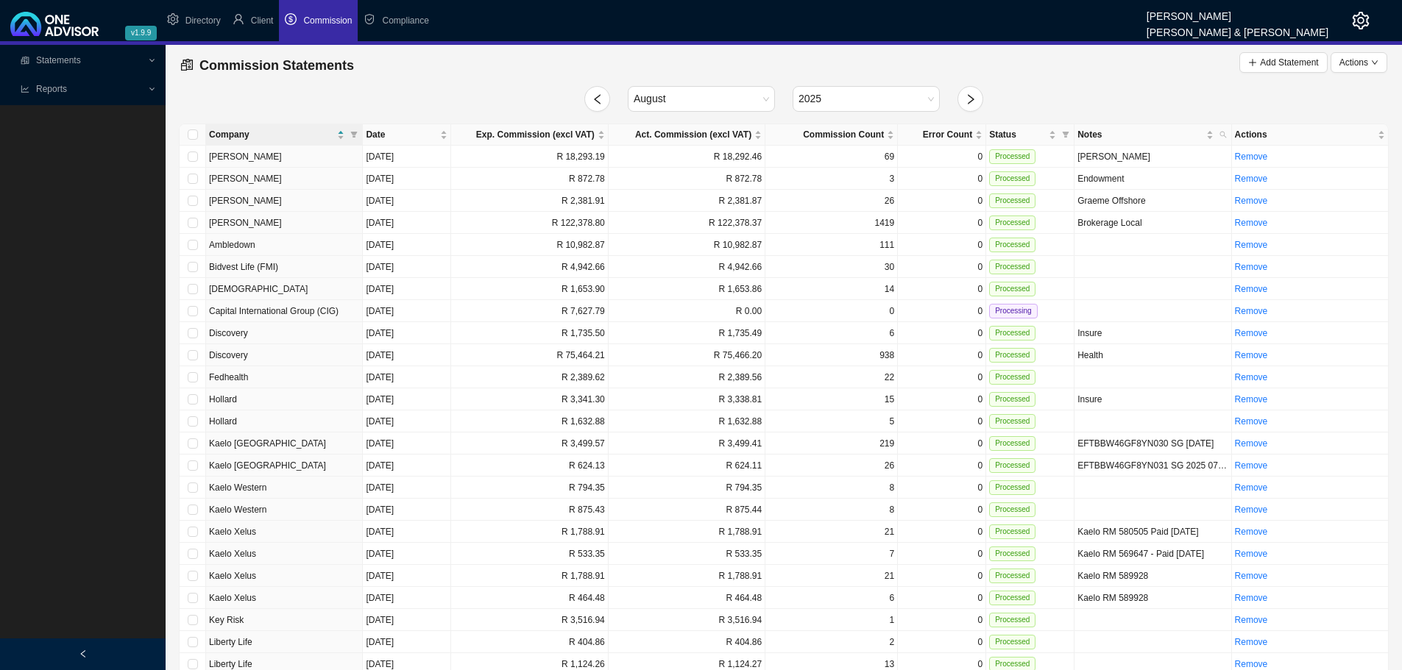
drag, startPoint x: 262, startPoint y: 18, endPoint x: 150, endPoint y: 57, distance: 118.5
click at [150, 57] on div "Statements" at bounding box center [83, 61] width 160 height 26
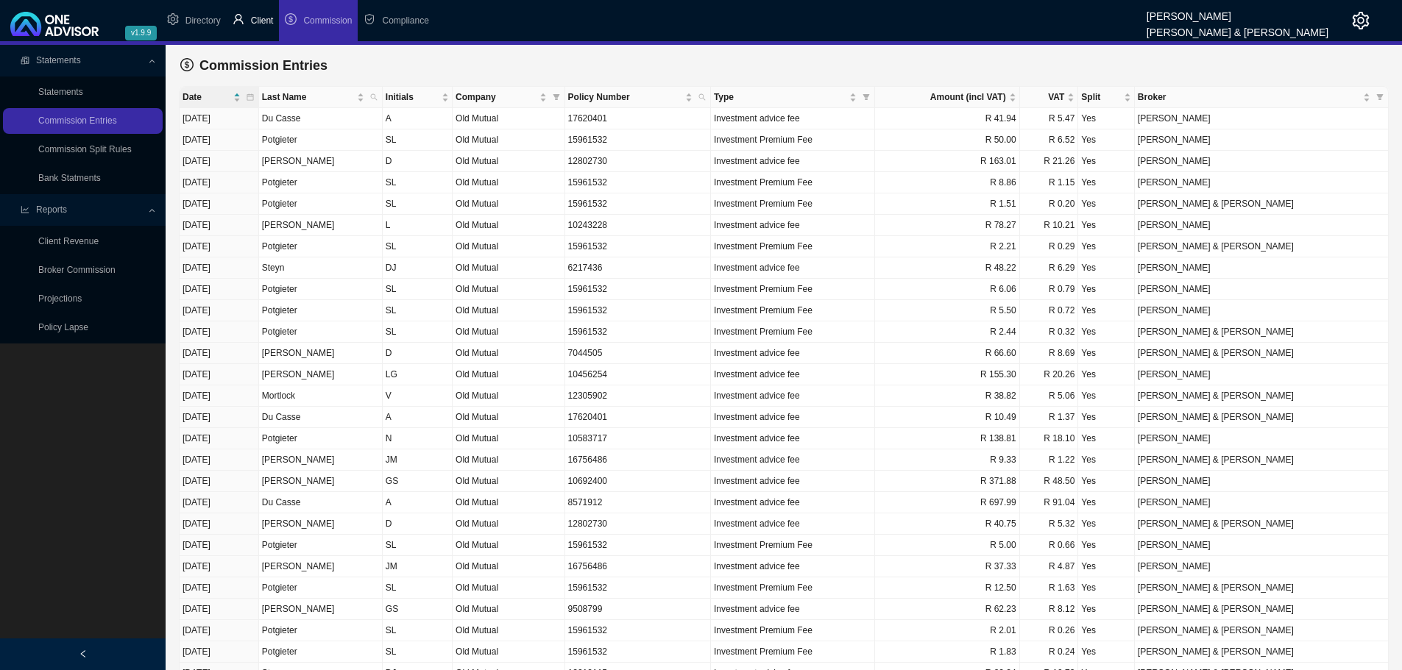
click at [262, 20] on span "Client" at bounding box center [262, 20] width 23 height 10
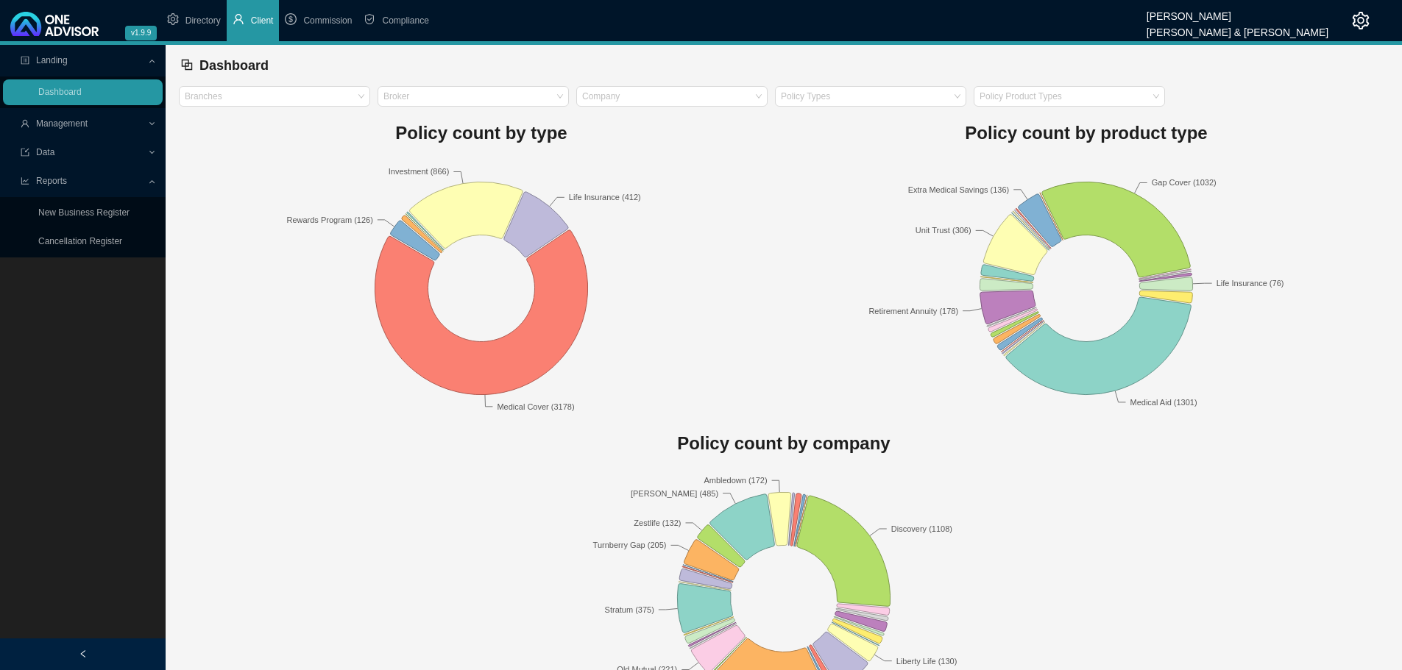
click at [96, 118] on span "Management" at bounding box center [84, 124] width 127 height 26
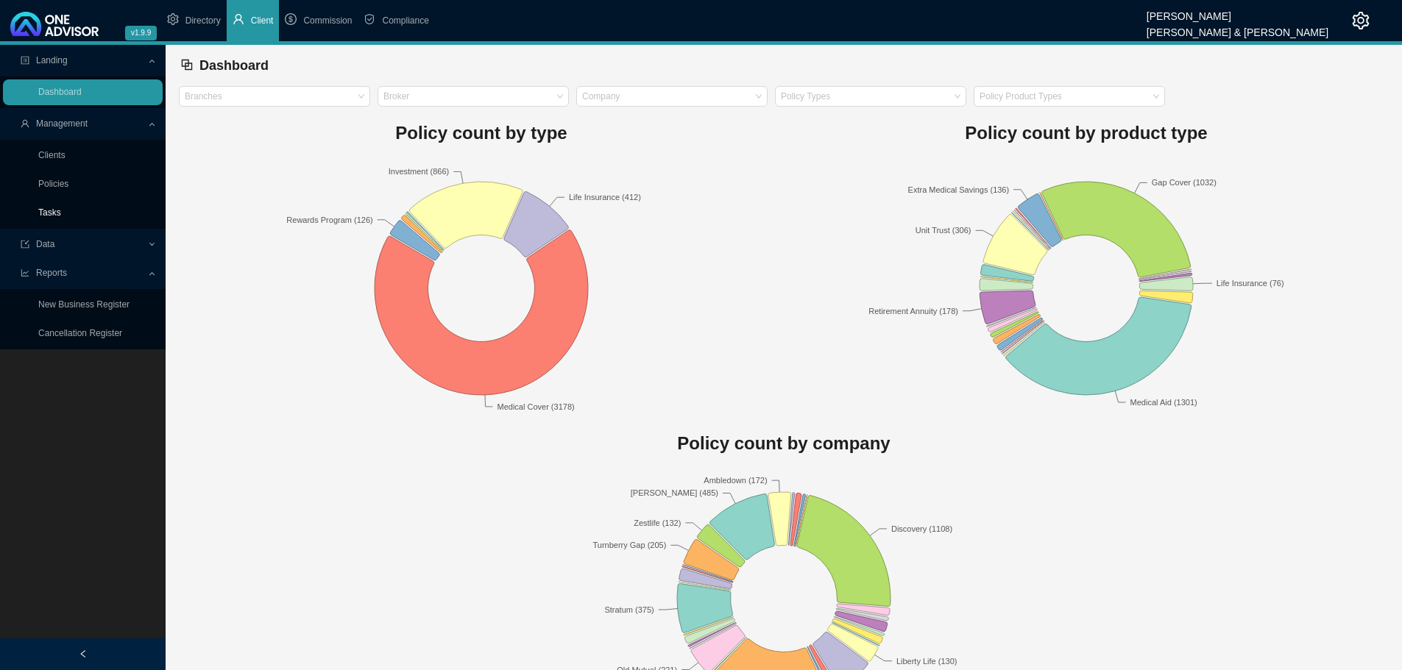
click at [56, 210] on link "Tasks" at bounding box center [49, 213] width 23 height 10
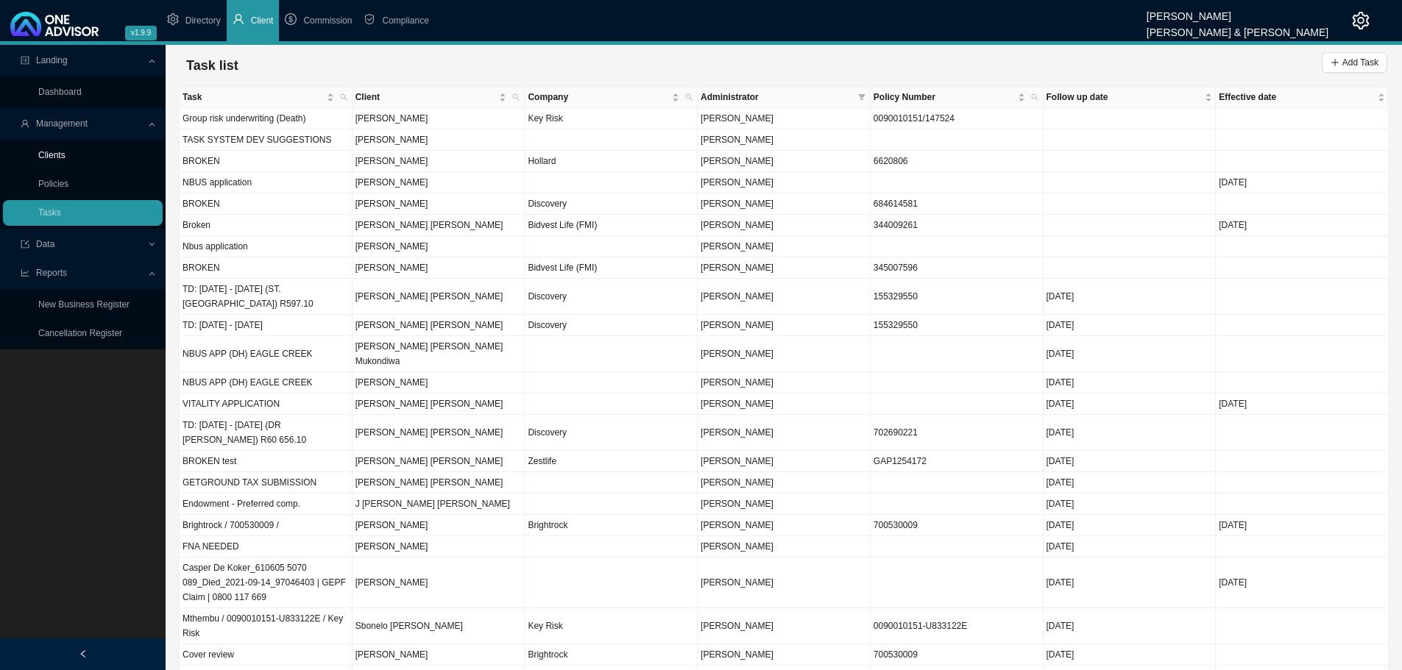
click at [59, 153] on link "Clients" at bounding box center [51, 155] width 27 height 10
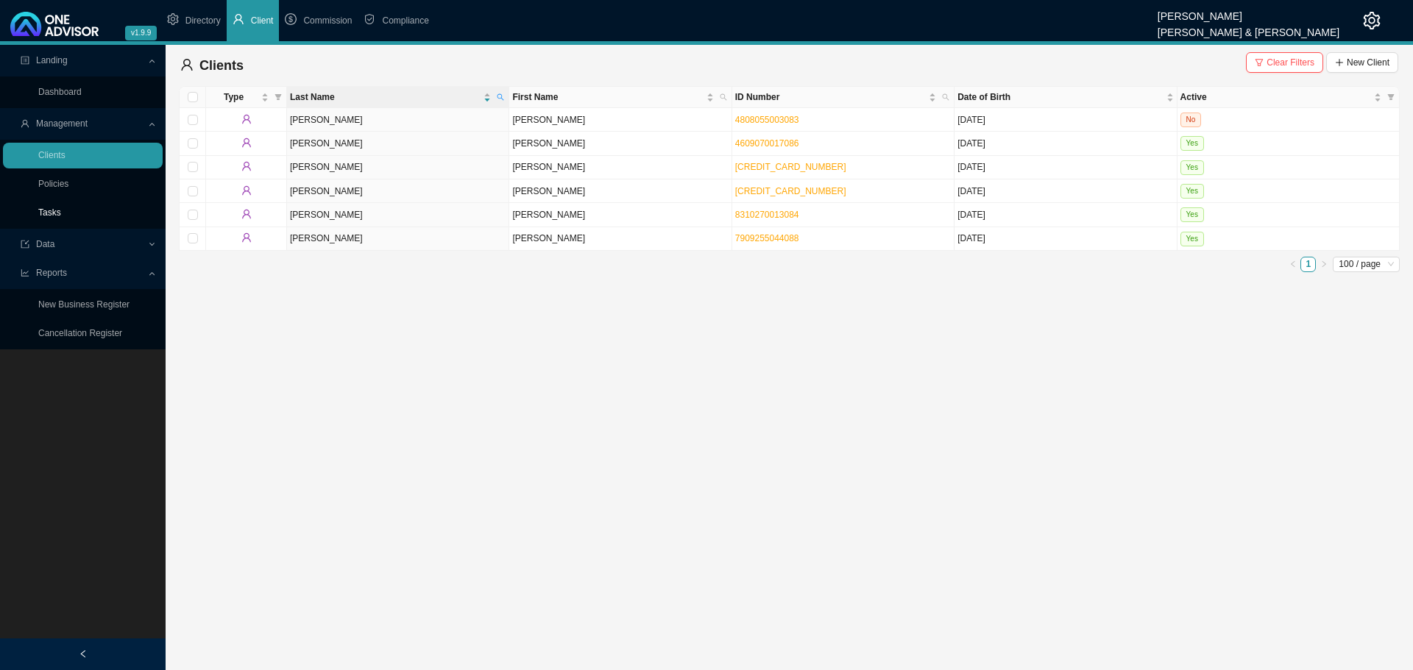
click at [54, 210] on link "Tasks" at bounding box center [49, 213] width 23 height 10
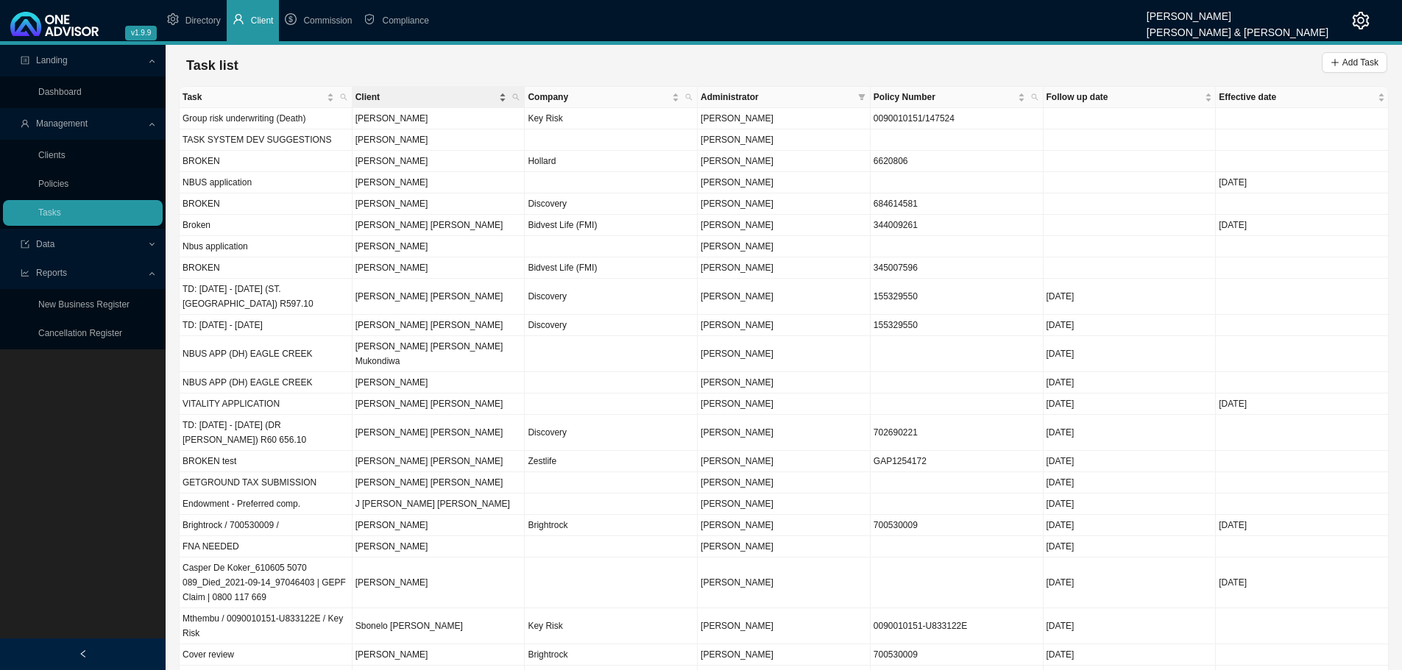
click at [390, 102] on span "Client" at bounding box center [425, 97] width 141 height 15
